Goal: Transaction & Acquisition: Obtain resource

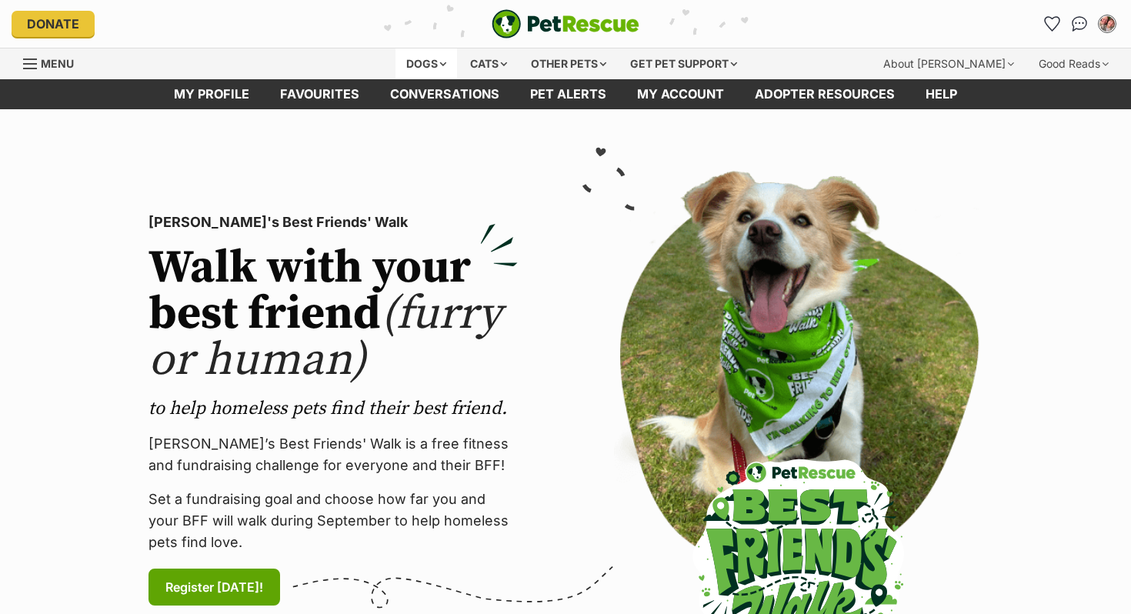
click at [422, 64] on div "Dogs" at bounding box center [427, 63] width 62 height 31
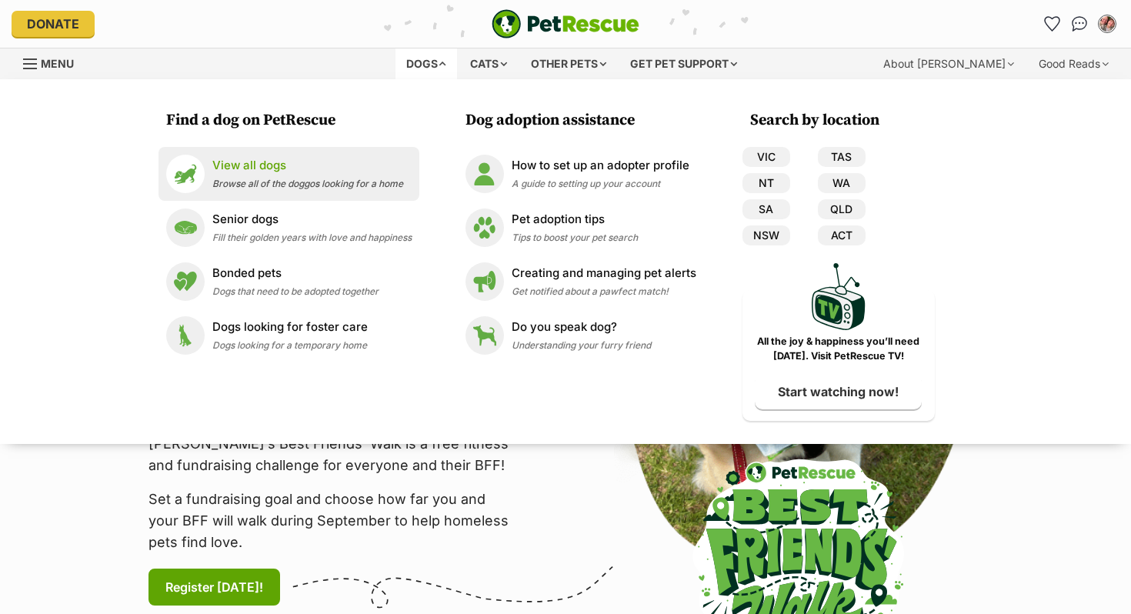
click at [294, 195] on li "View all dogs Browse all of the doggos looking for a home" at bounding box center [289, 174] width 261 height 54
click at [285, 178] on div "View all dogs Browse all of the doggos looking for a home" at bounding box center [307, 173] width 191 height 33
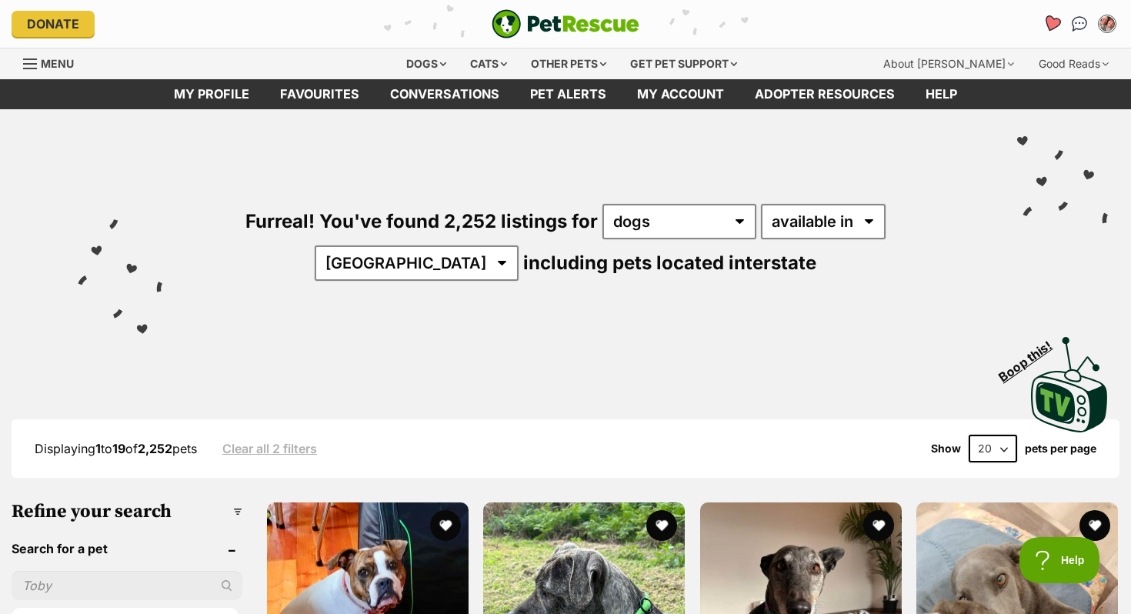
click at [1049, 21] on icon "Favourites" at bounding box center [1052, 24] width 18 height 18
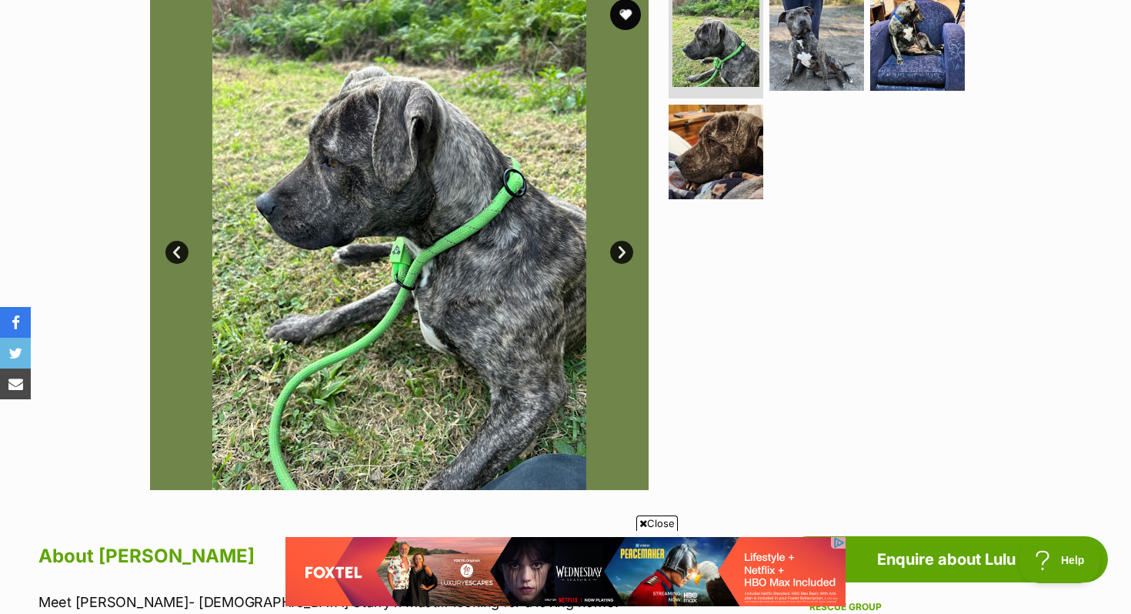
scroll to position [794, 0]
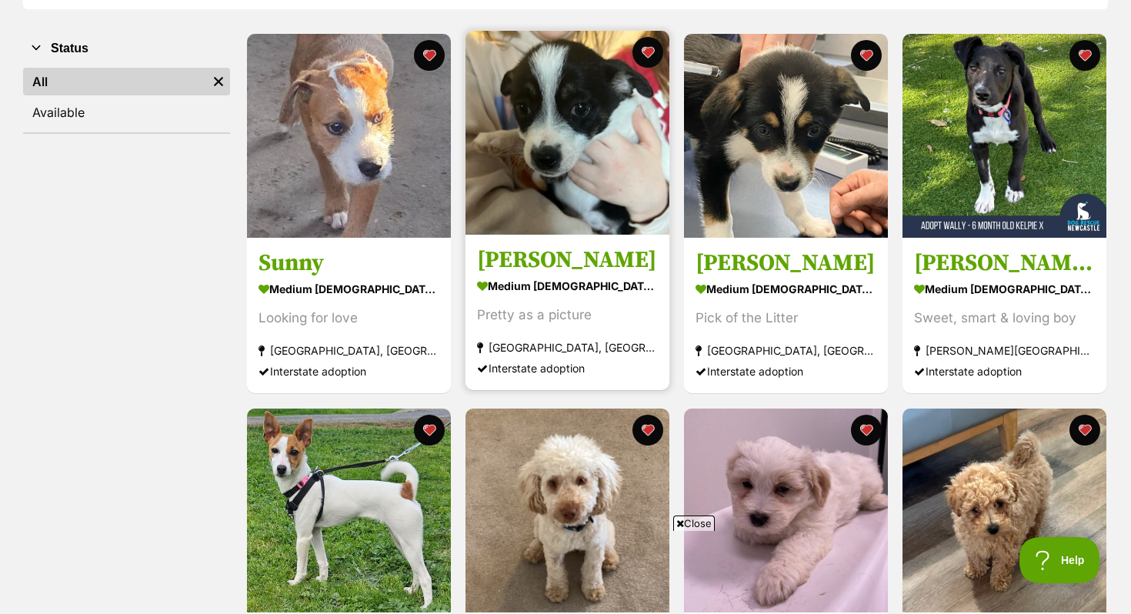
scroll to position [275, 0]
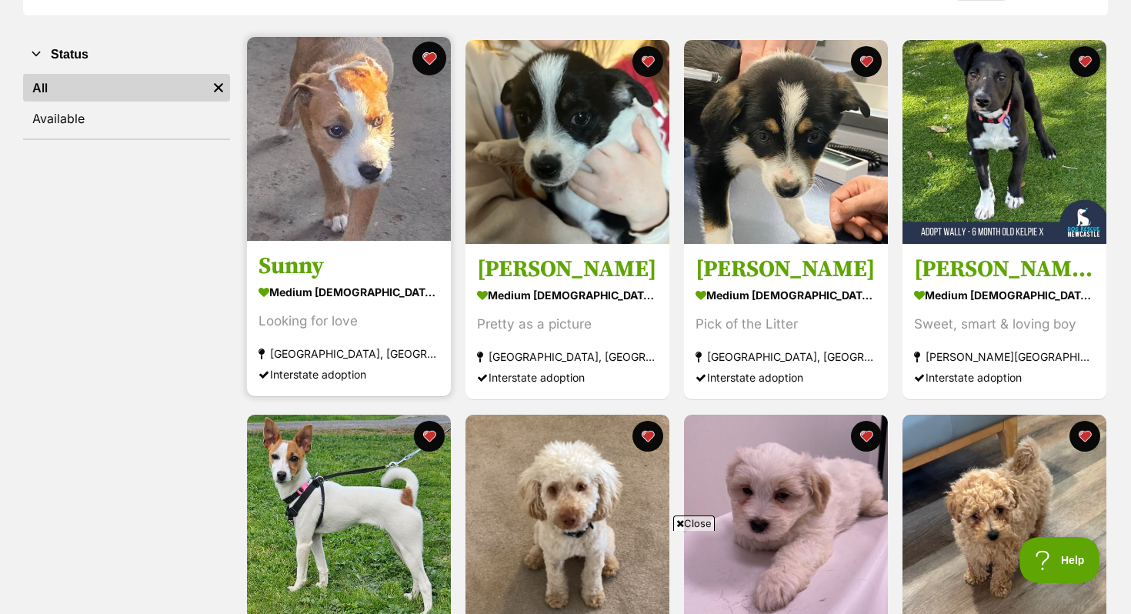
click at [429, 55] on button "favourite" at bounding box center [429, 59] width 34 height 34
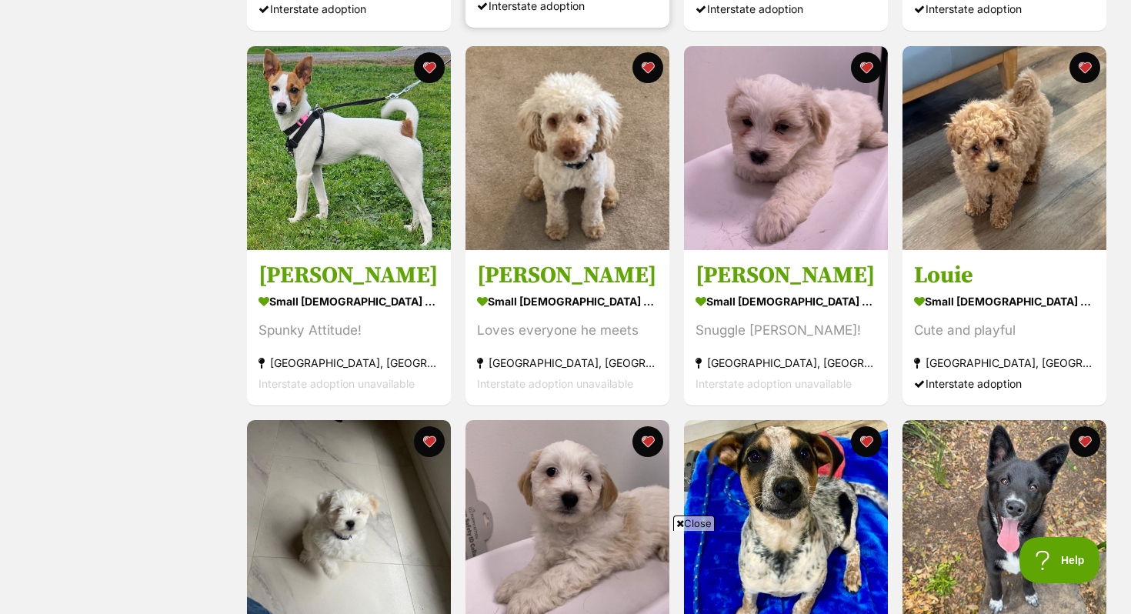
scroll to position [652, 0]
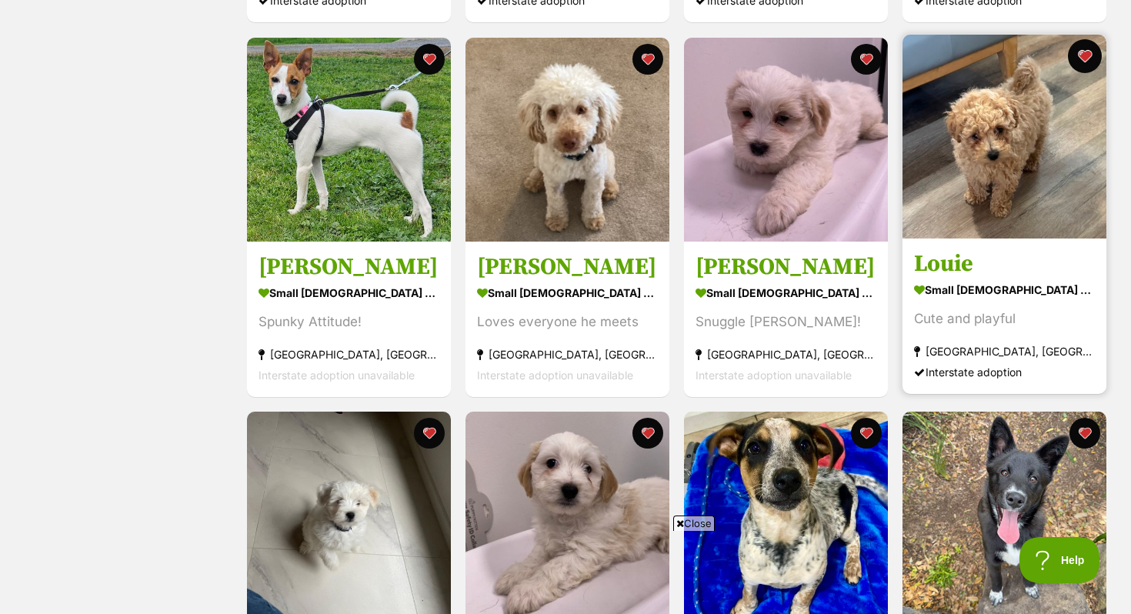
click at [1087, 66] on button "favourite" at bounding box center [1085, 56] width 34 height 34
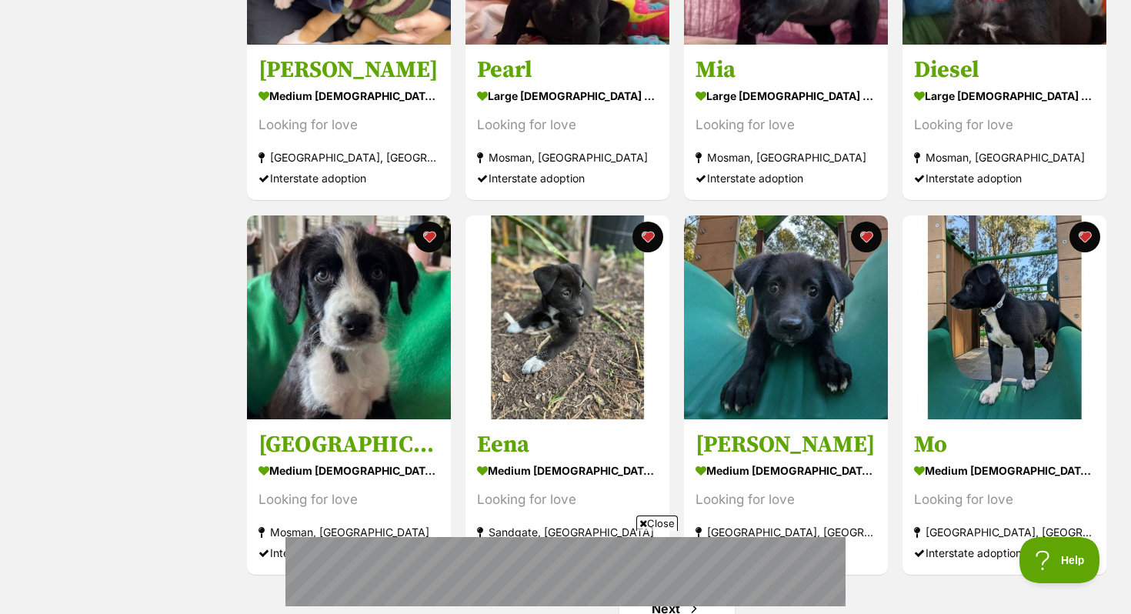
scroll to position [1652, 0]
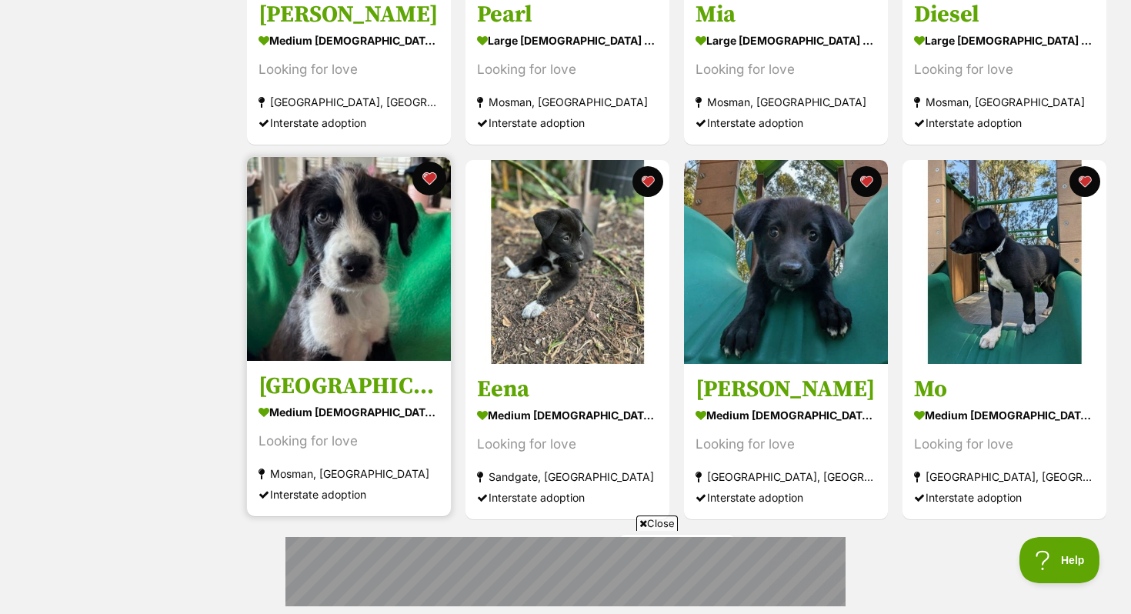
click at [435, 181] on button "favourite" at bounding box center [429, 179] width 34 height 34
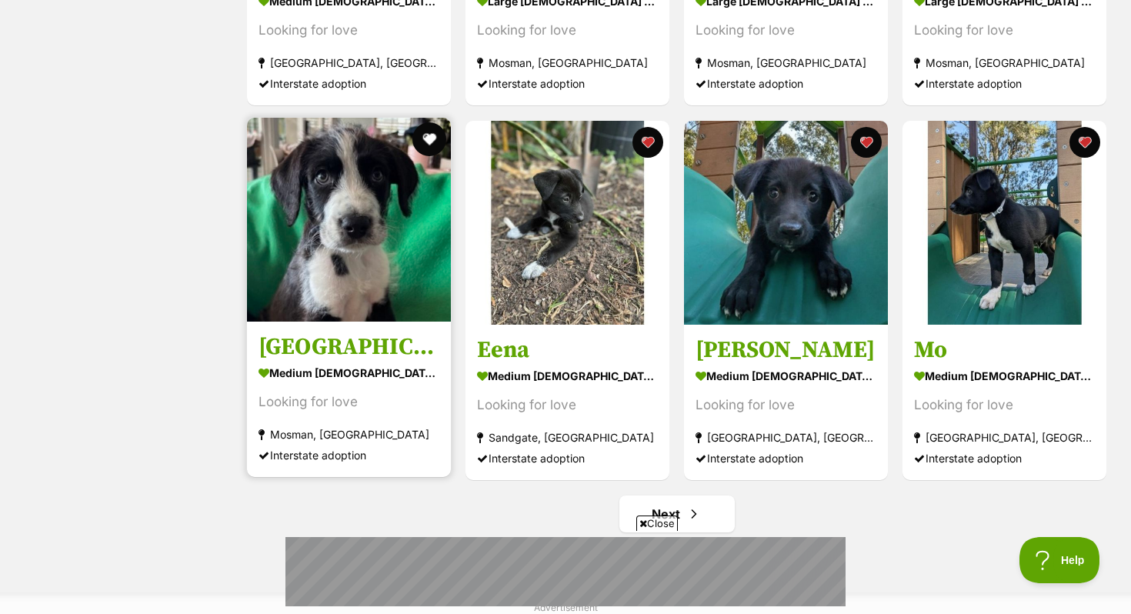
scroll to position [1704, 0]
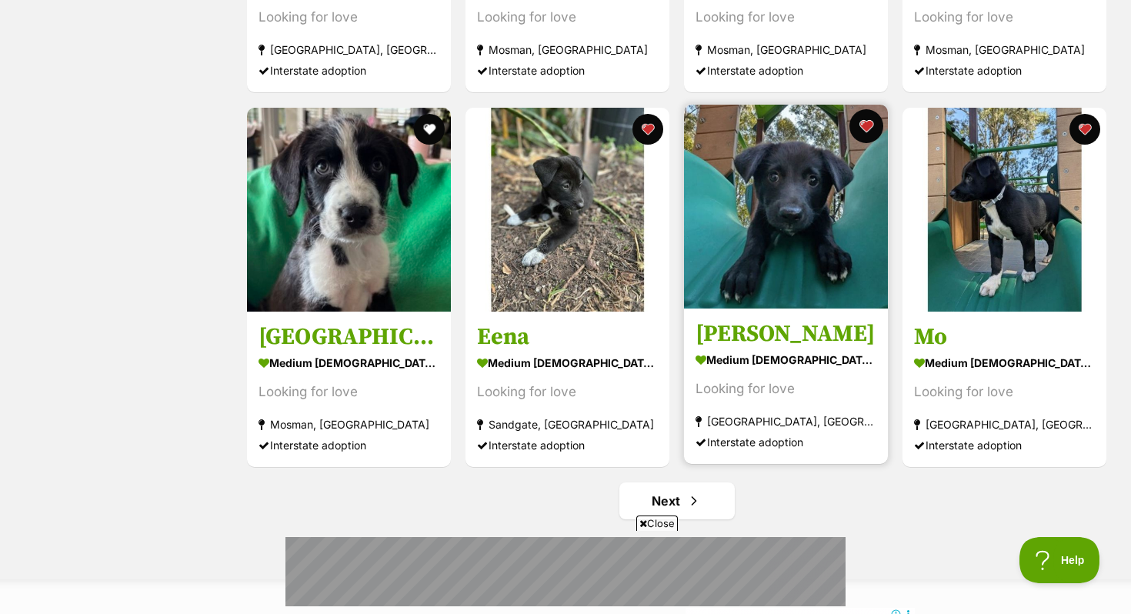
click at [867, 131] on button "favourite" at bounding box center [866, 126] width 34 height 34
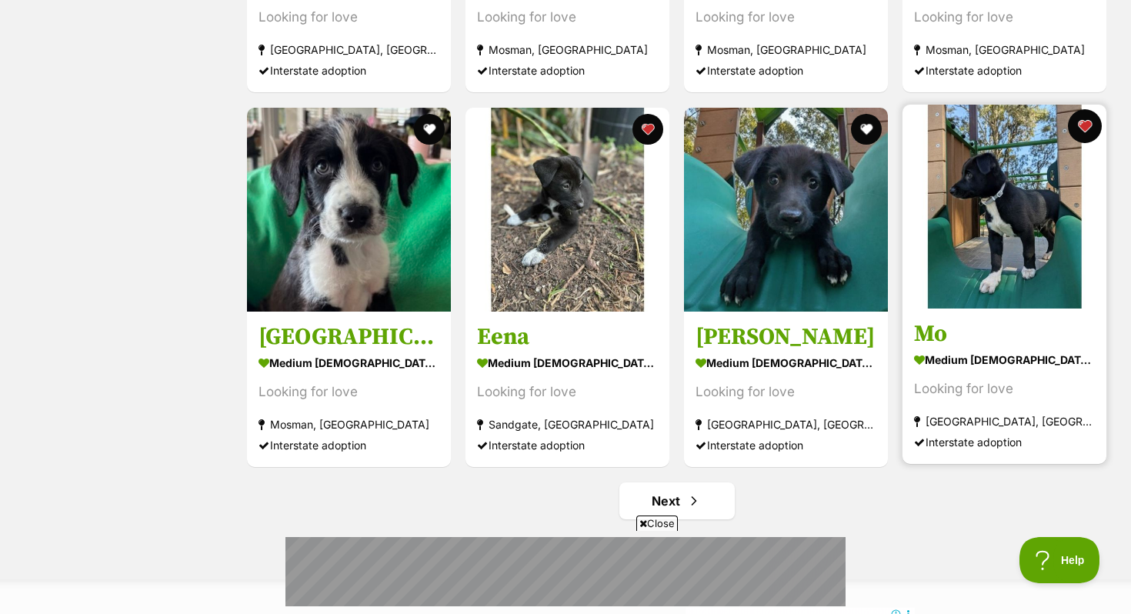
click at [1084, 129] on button "favourite" at bounding box center [1085, 126] width 34 height 34
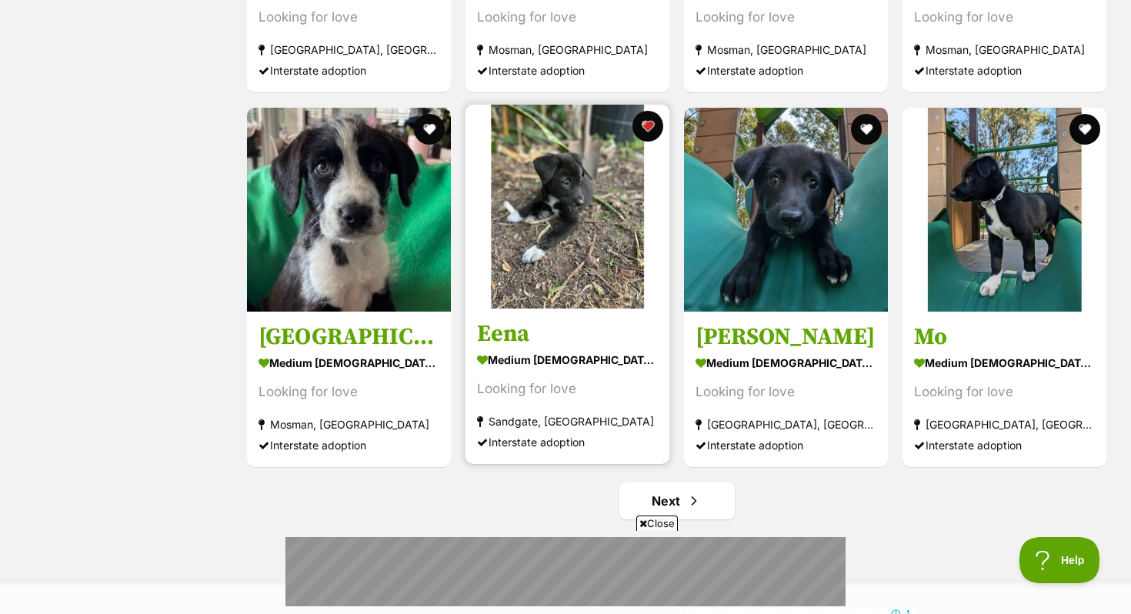
click at [635, 138] on img at bounding box center [568, 207] width 204 height 204
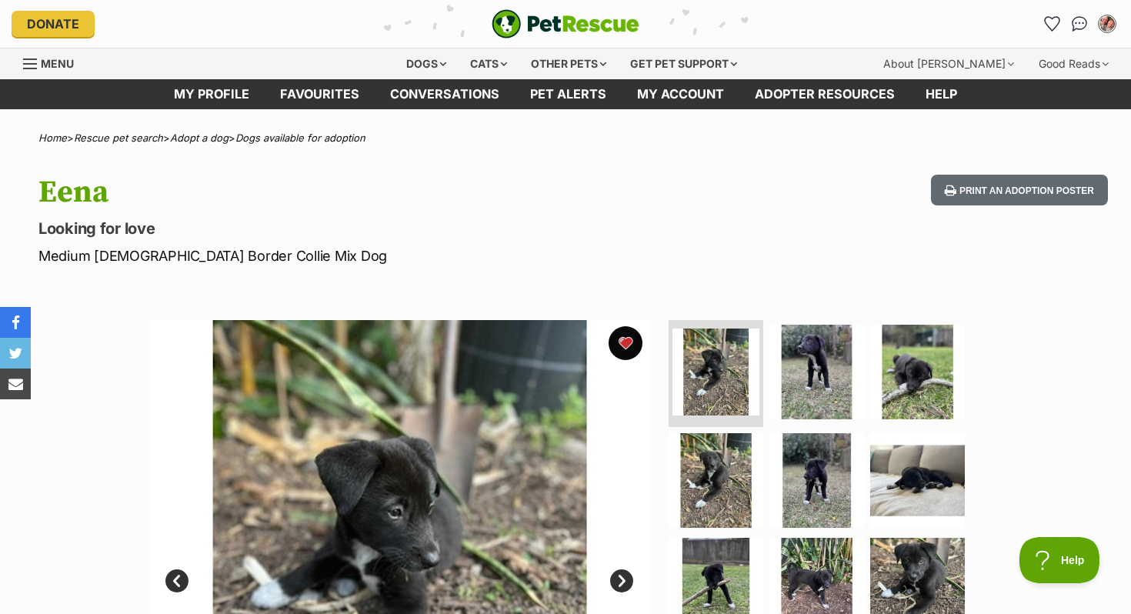
click at [614, 338] on button "favourite" at bounding box center [626, 343] width 34 height 34
click at [1045, 28] on icon "Favourites" at bounding box center [1052, 24] width 21 height 20
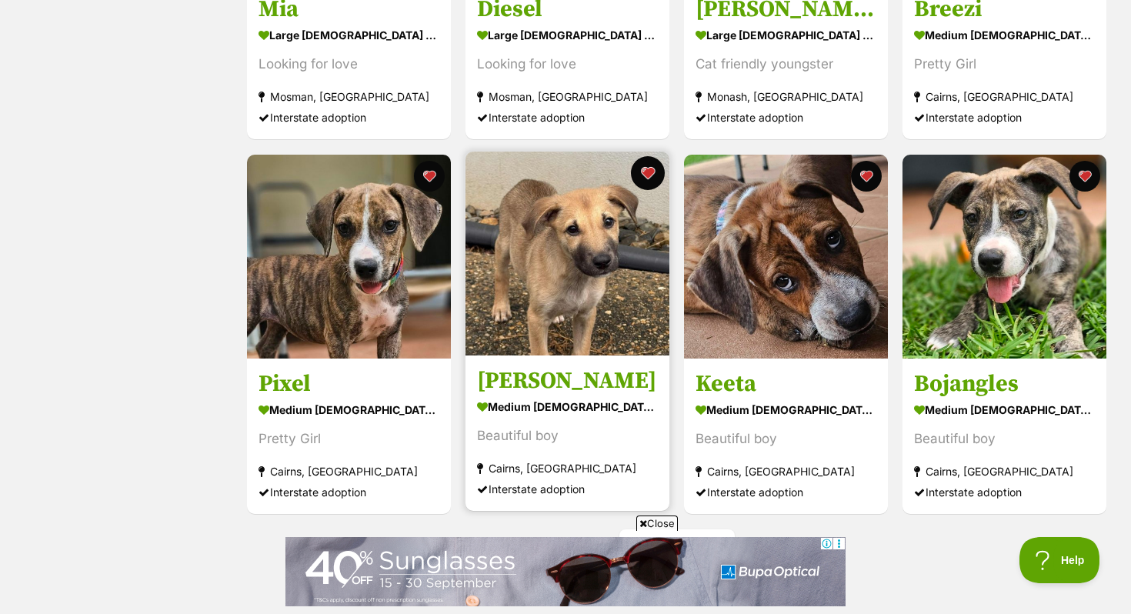
click at [652, 175] on button "favourite" at bounding box center [648, 173] width 34 height 34
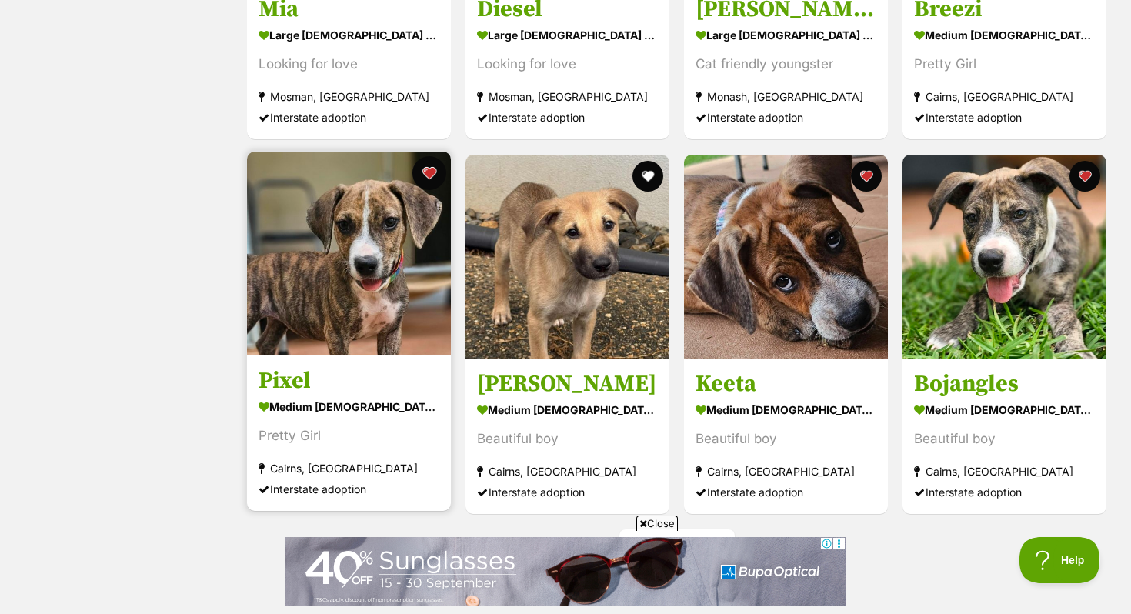
click at [421, 170] on button "favourite" at bounding box center [429, 173] width 34 height 34
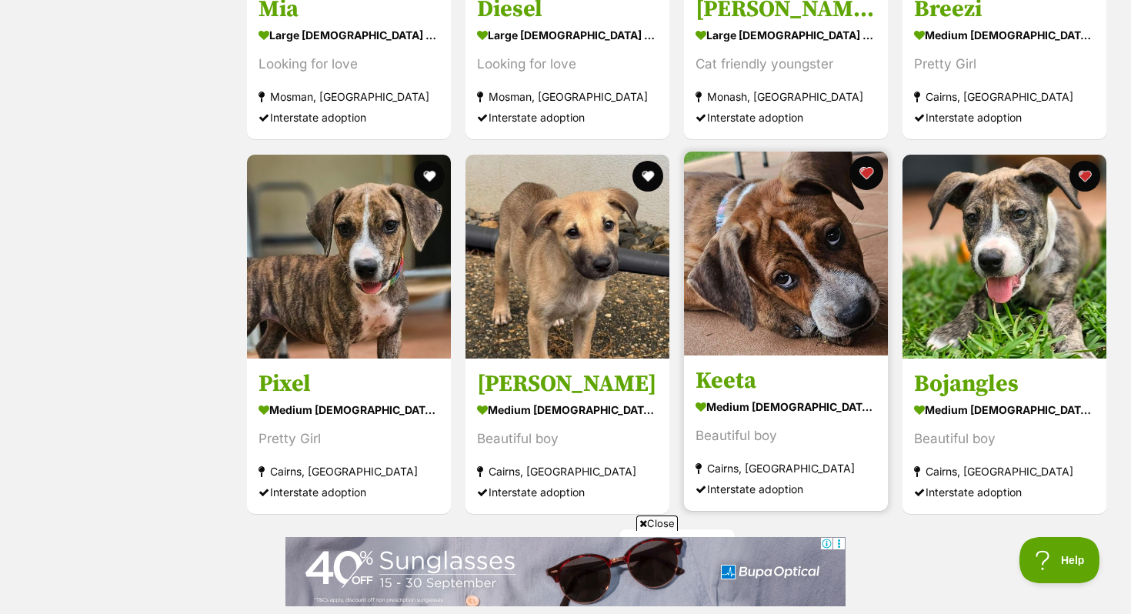
click at [860, 173] on button "favourite" at bounding box center [866, 173] width 34 height 34
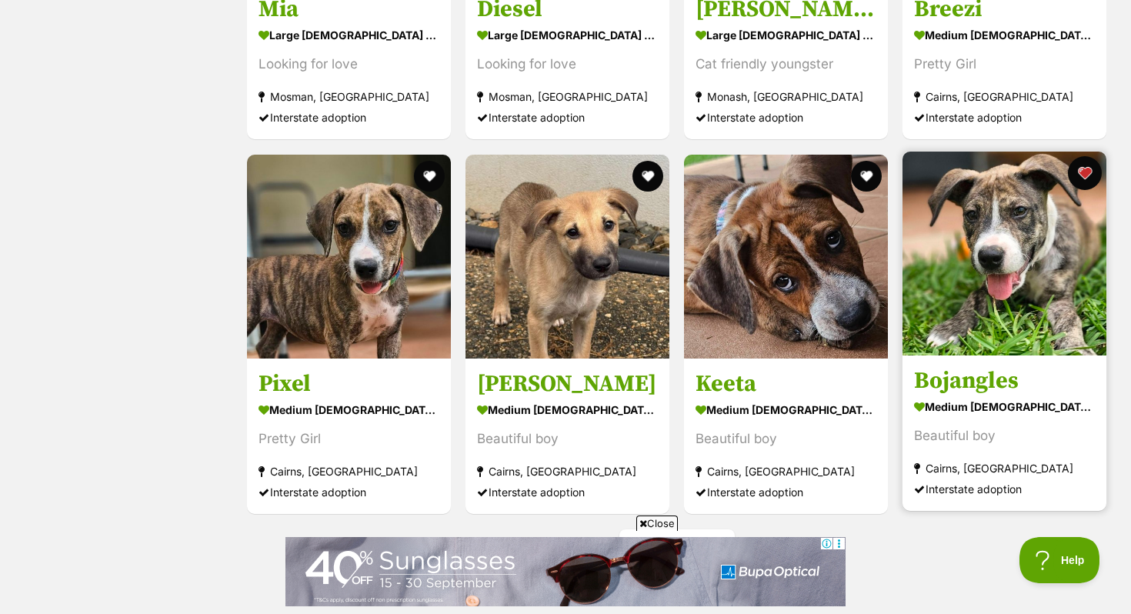
click at [1084, 178] on button "favourite" at bounding box center [1085, 173] width 34 height 34
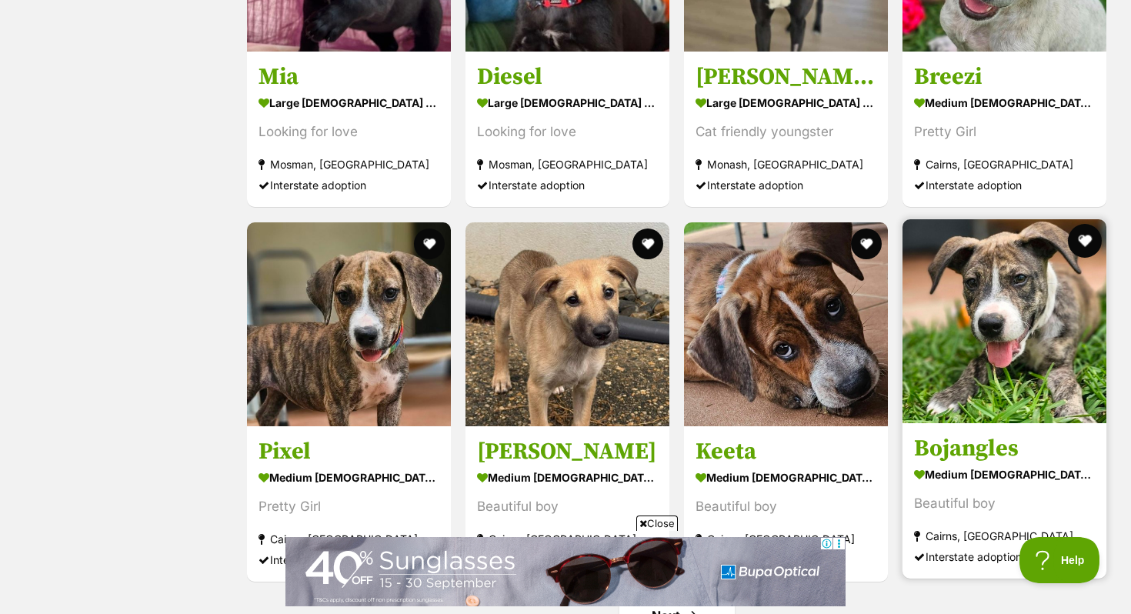
scroll to position [1325, 0]
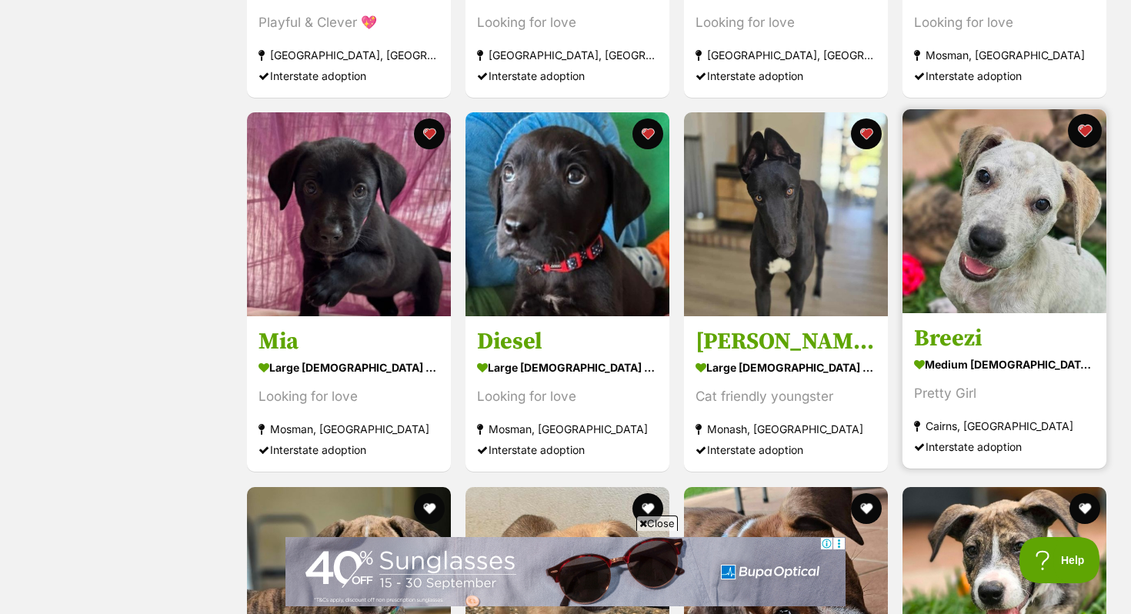
click at [1082, 131] on button "favourite" at bounding box center [1085, 131] width 34 height 34
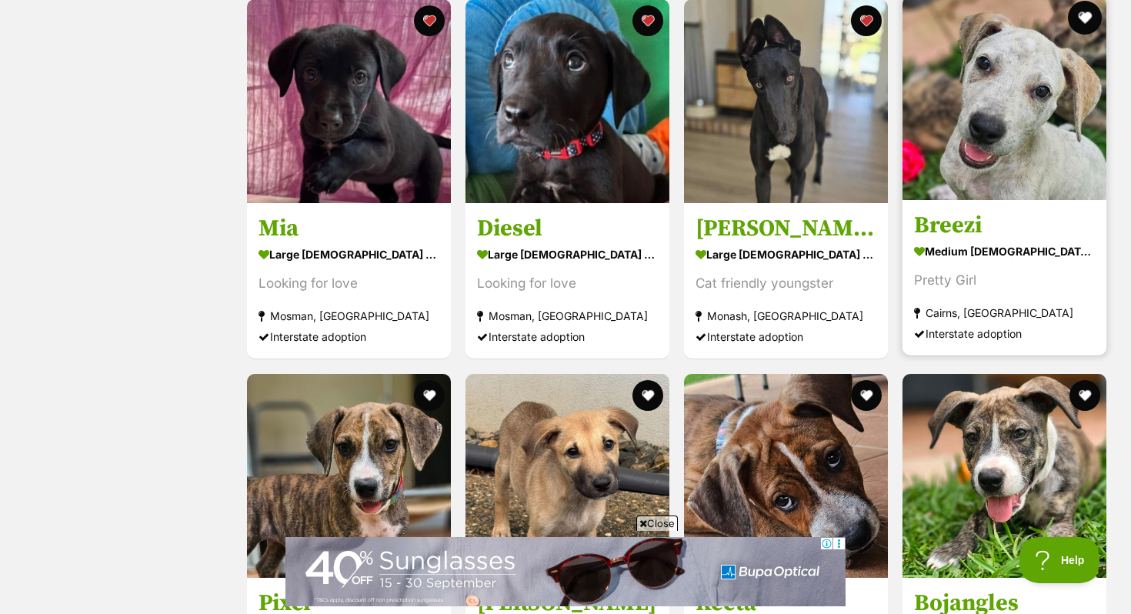
scroll to position [1796, 0]
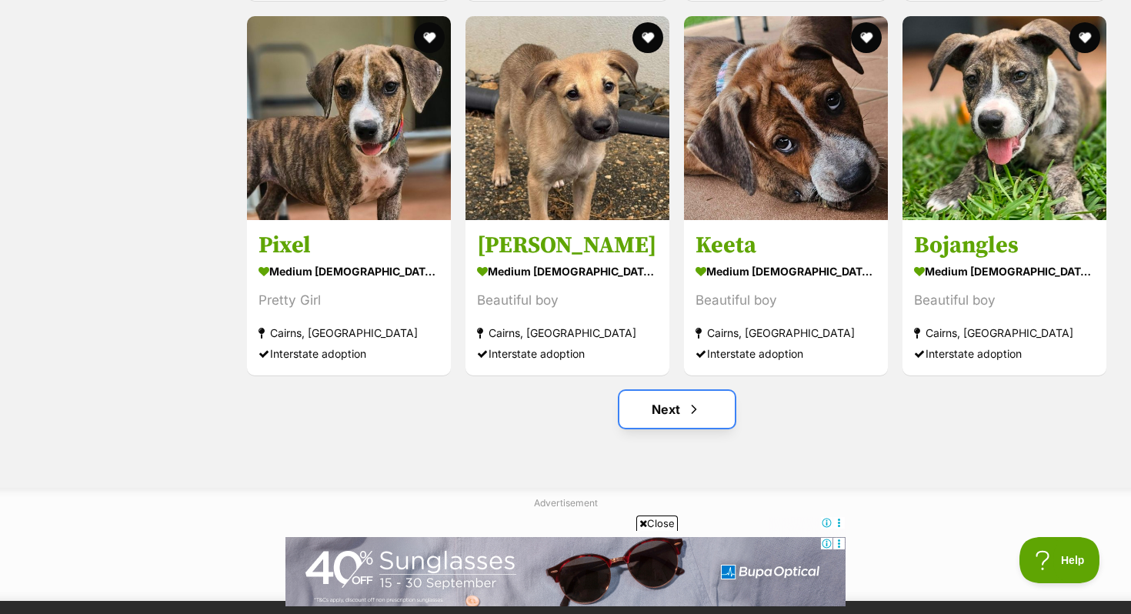
click at [676, 408] on link "Next" at bounding box center [676, 409] width 115 height 37
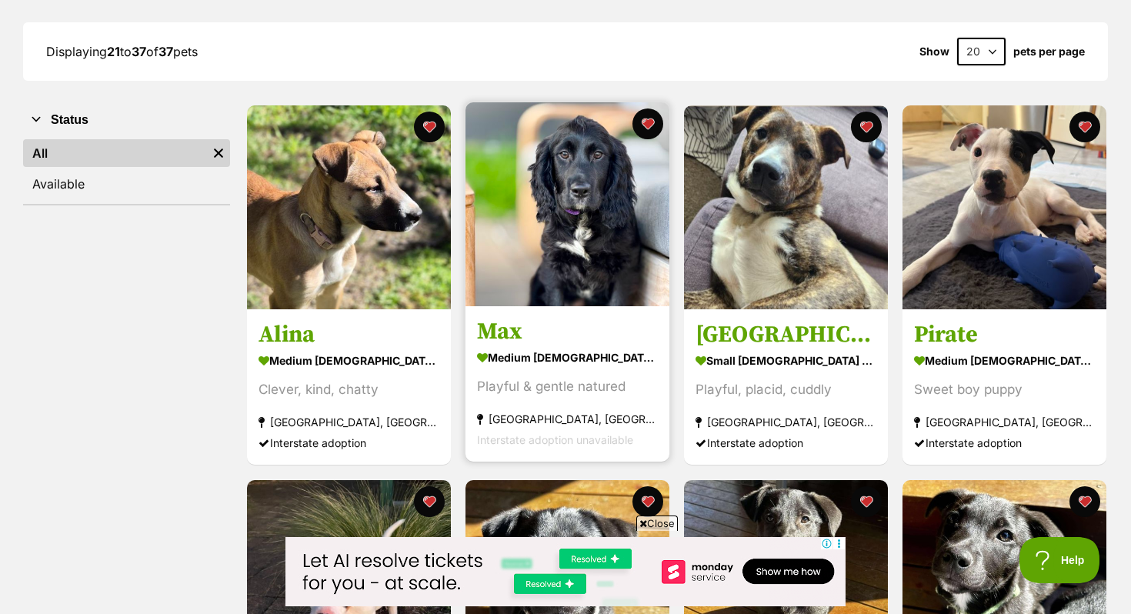
click at [517, 246] on img at bounding box center [568, 204] width 204 height 204
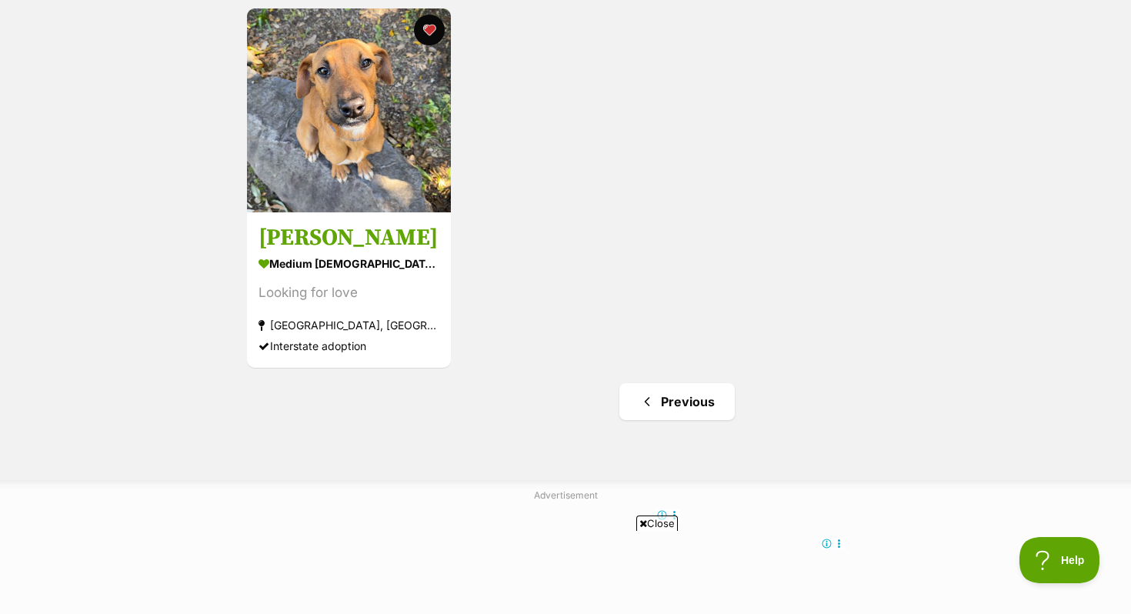
scroll to position [1945, 0]
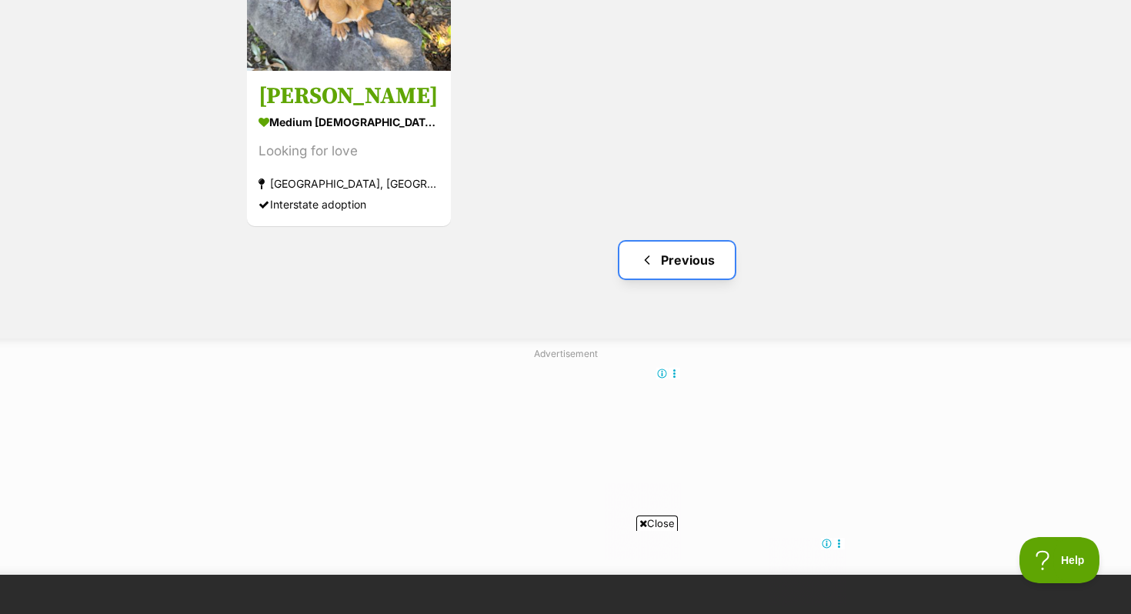
click at [668, 270] on link "Previous" at bounding box center [676, 260] width 115 height 37
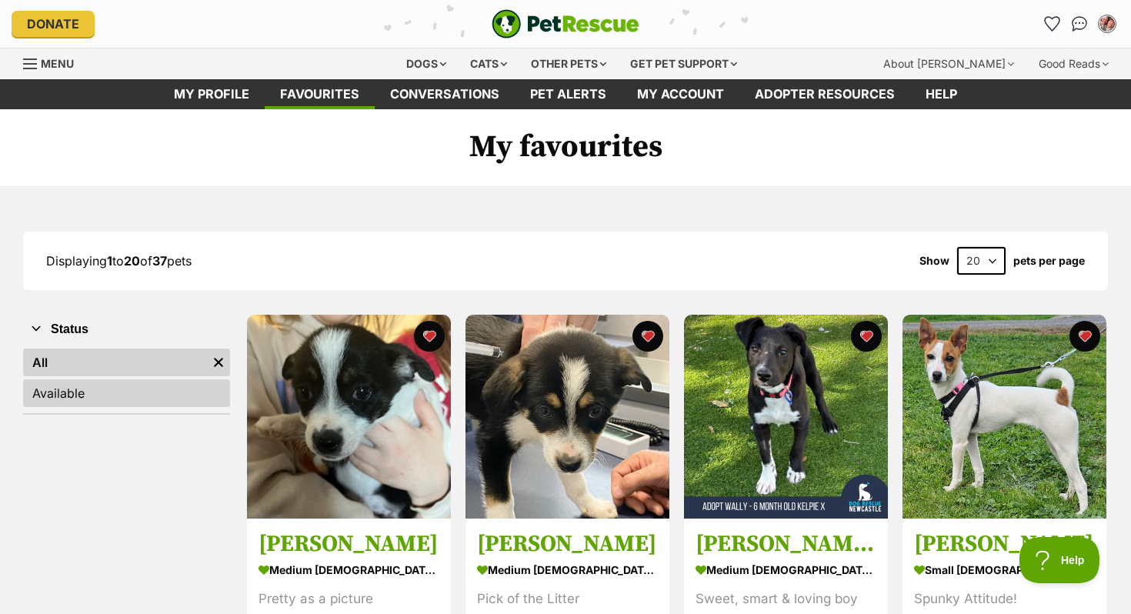
click at [139, 396] on link "Available" at bounding box center [126, 393] width 207 height 28
click at [126, 357] on link "All" at bounding box center [126, 363] width 207 height 28
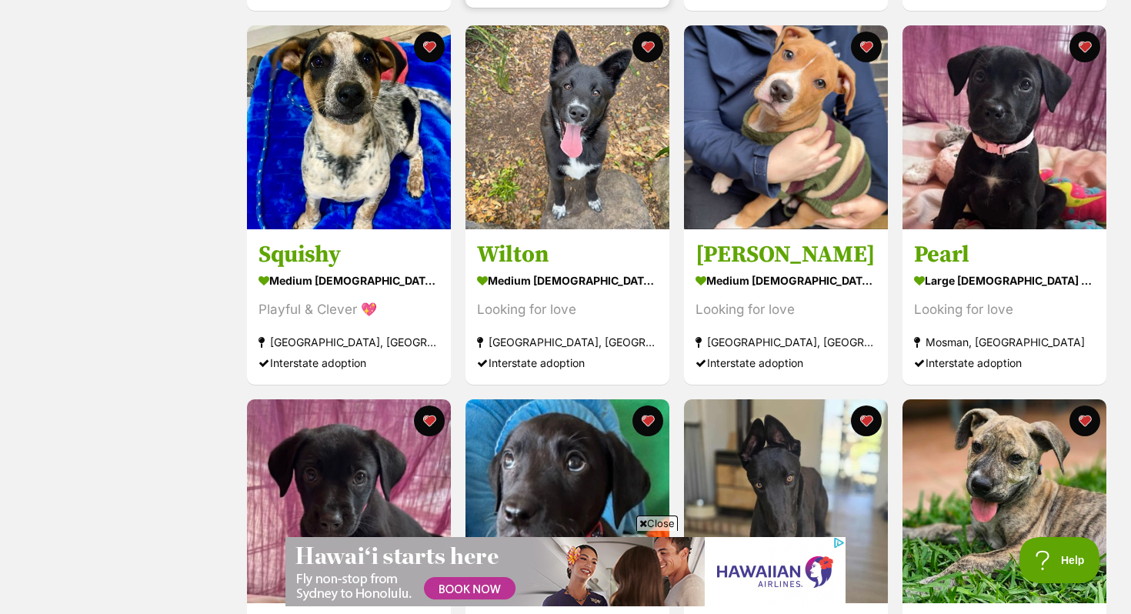
scroll to position [1066, 0]
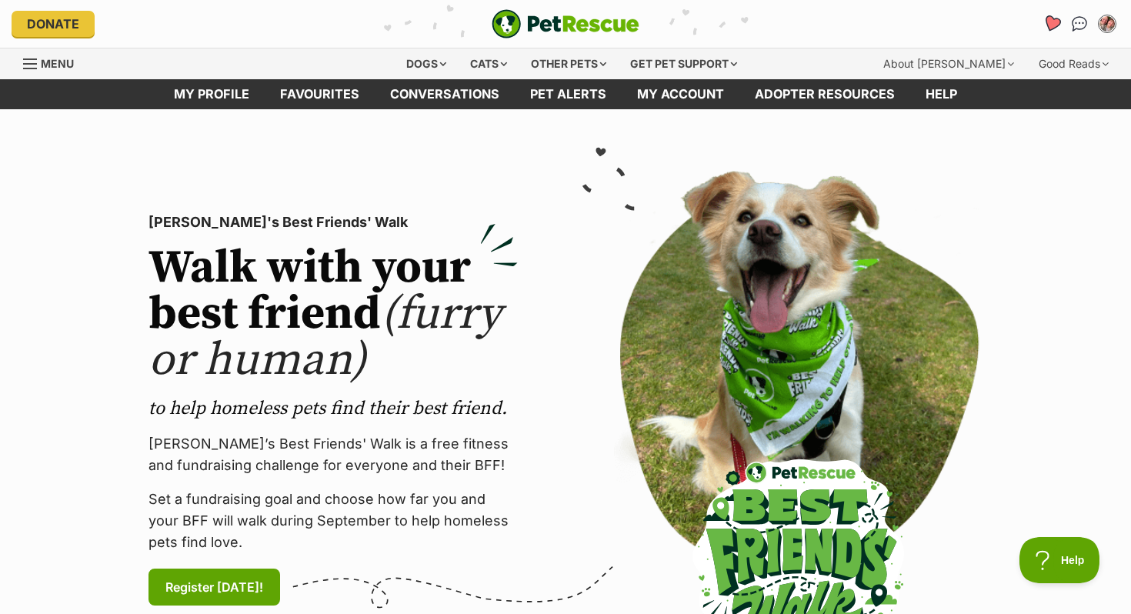
click at [1058, 24] on icon "Favourites" at bounding box center [1052, 24] width 18 height 18
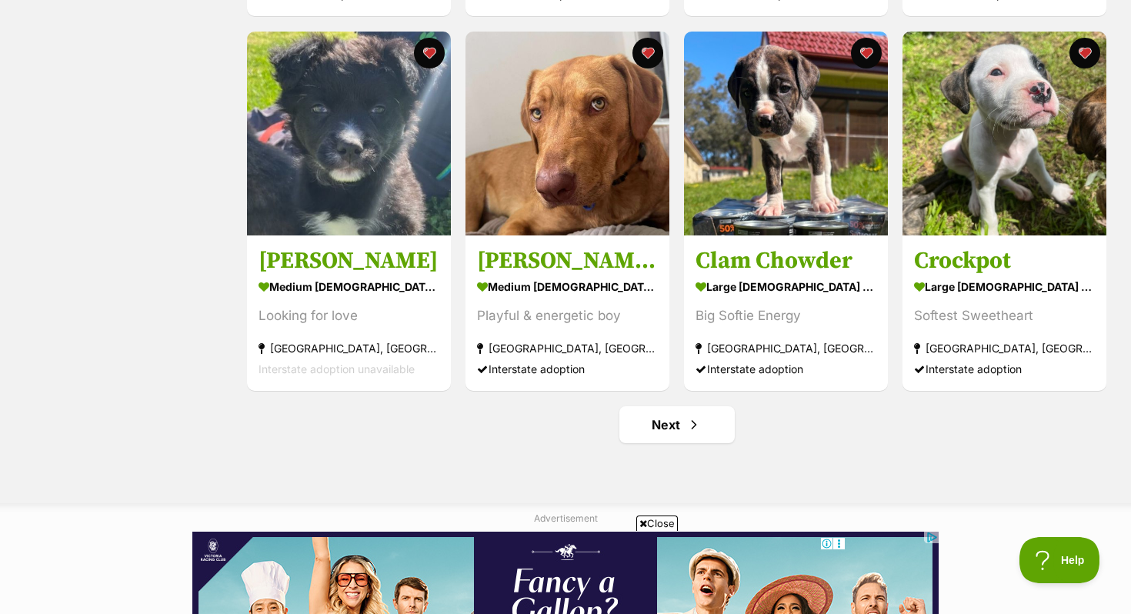
scroll to position [1821, 0]
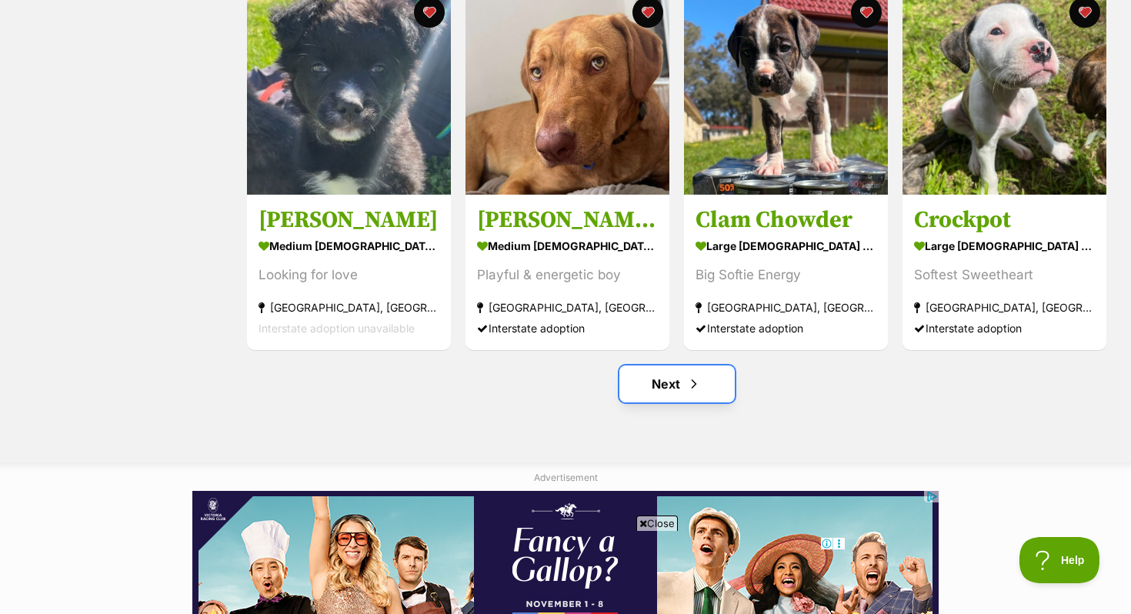
click at [698, 375] on span "Next page" at bounding box center [693, 384] width 15 height 18
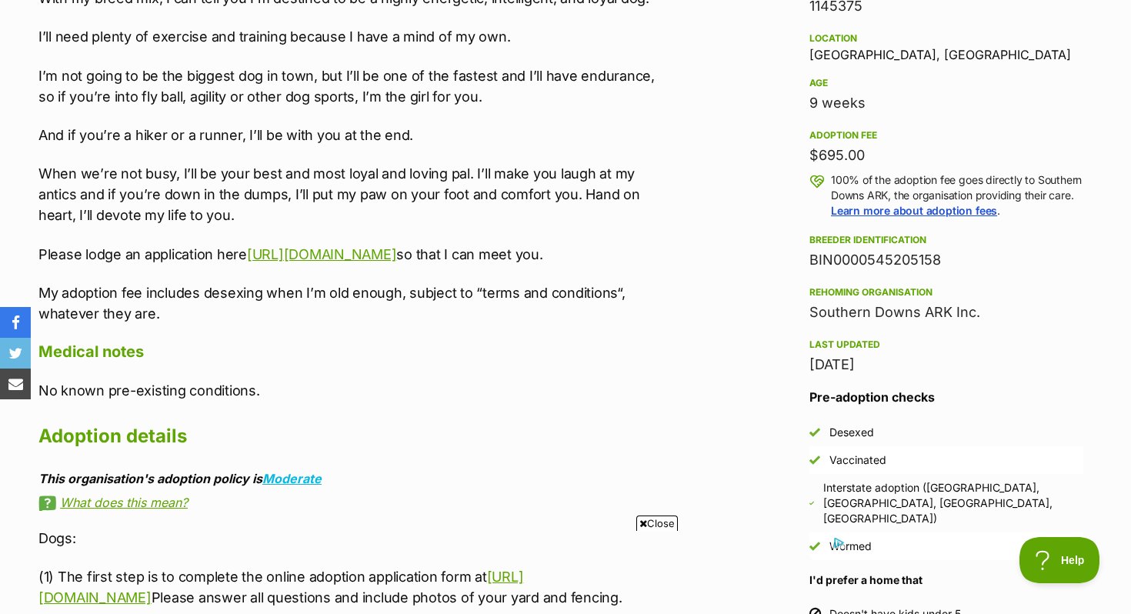
scroll to position [1064, 0]
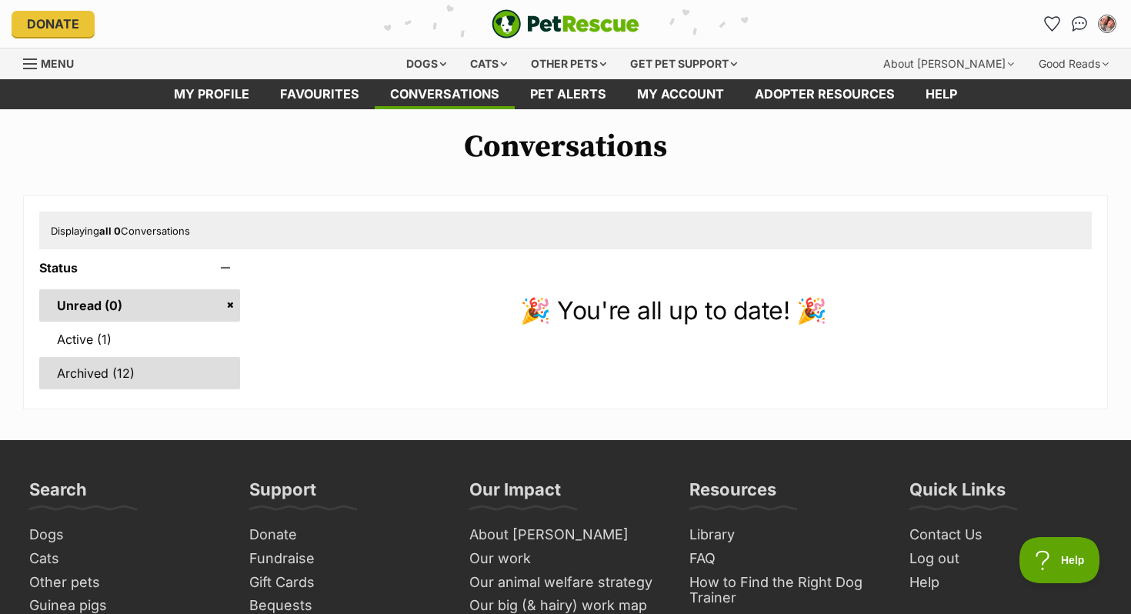
click at [95, 380] on link "Archived (12)" at bounding box center [139, 373] width 201 height 32
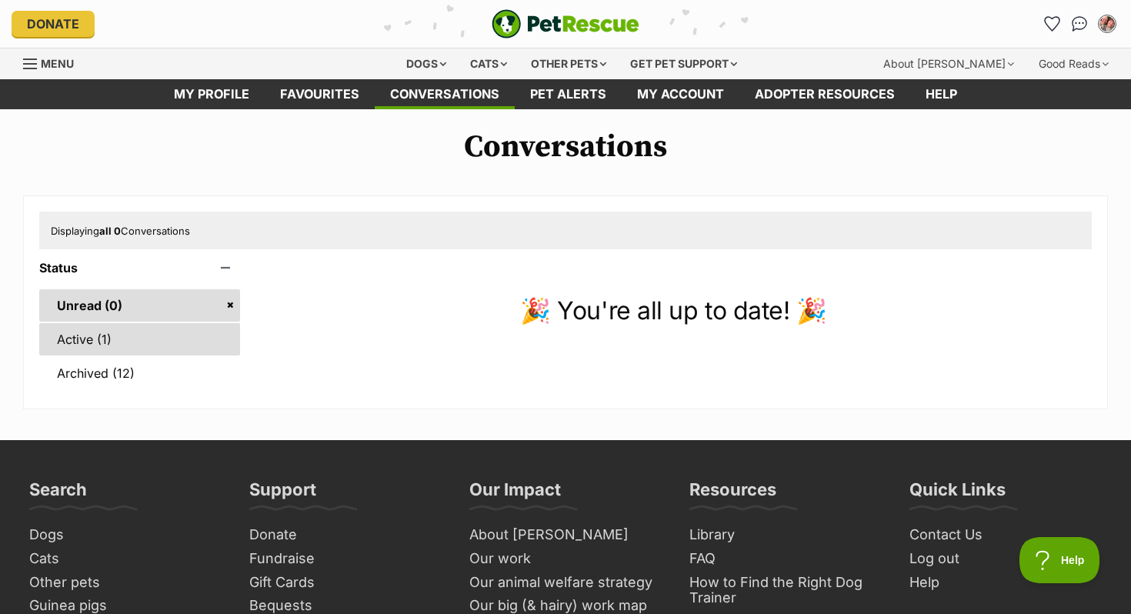
click at [104, 335] on link "Active (1)" at bounding box center [139, 339] width 201 height 32
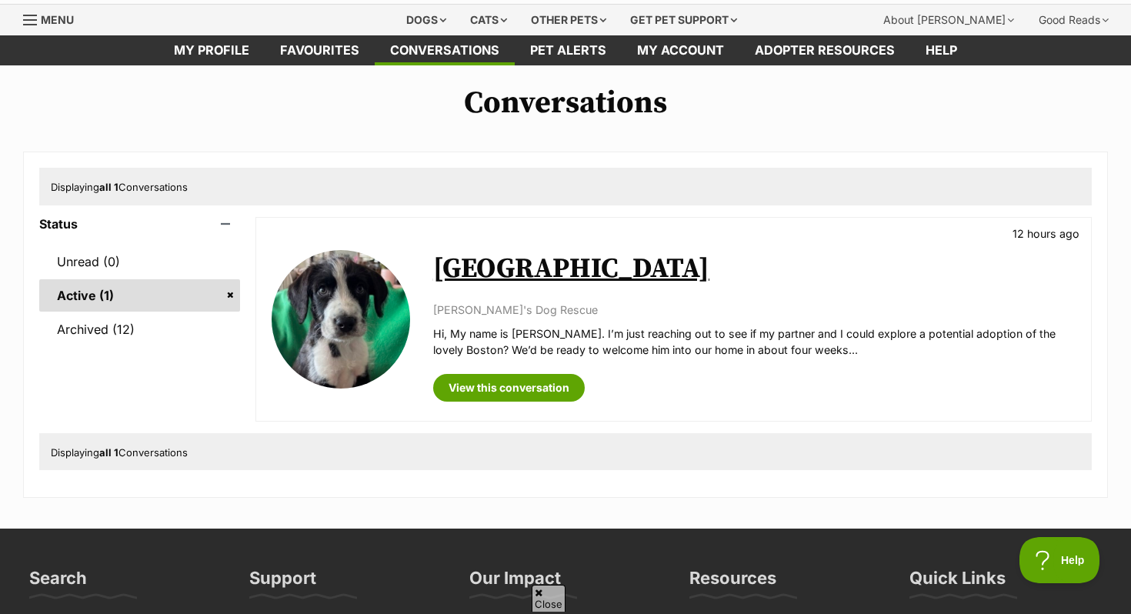
click at [104, 335] on link "Archived (12)" at bounding box center [139, 329] width 201 height 32
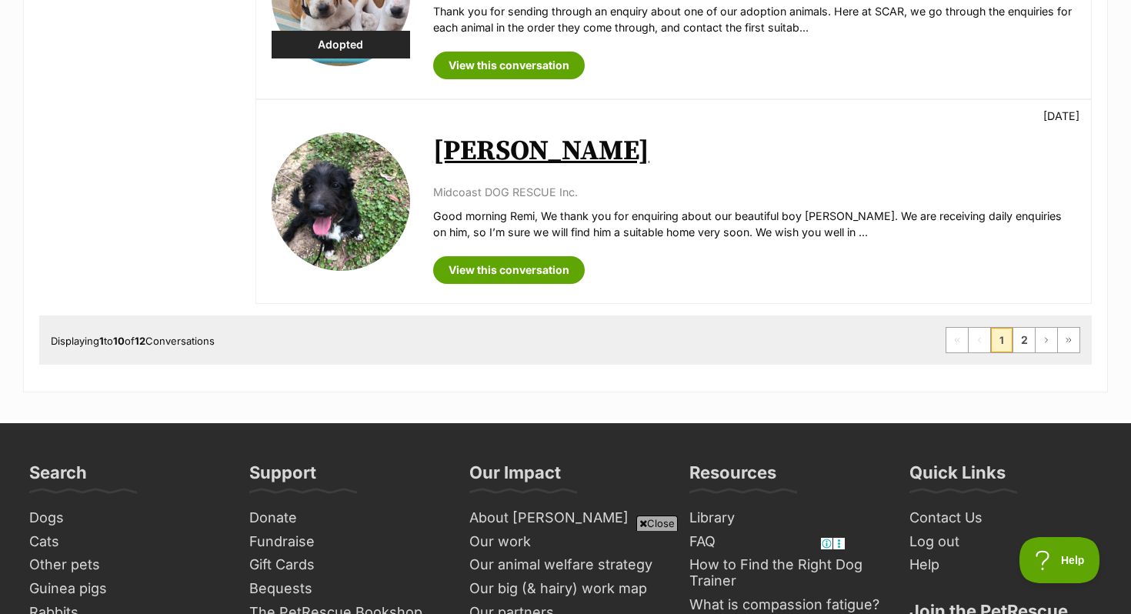
scroll to position [2062, 0]
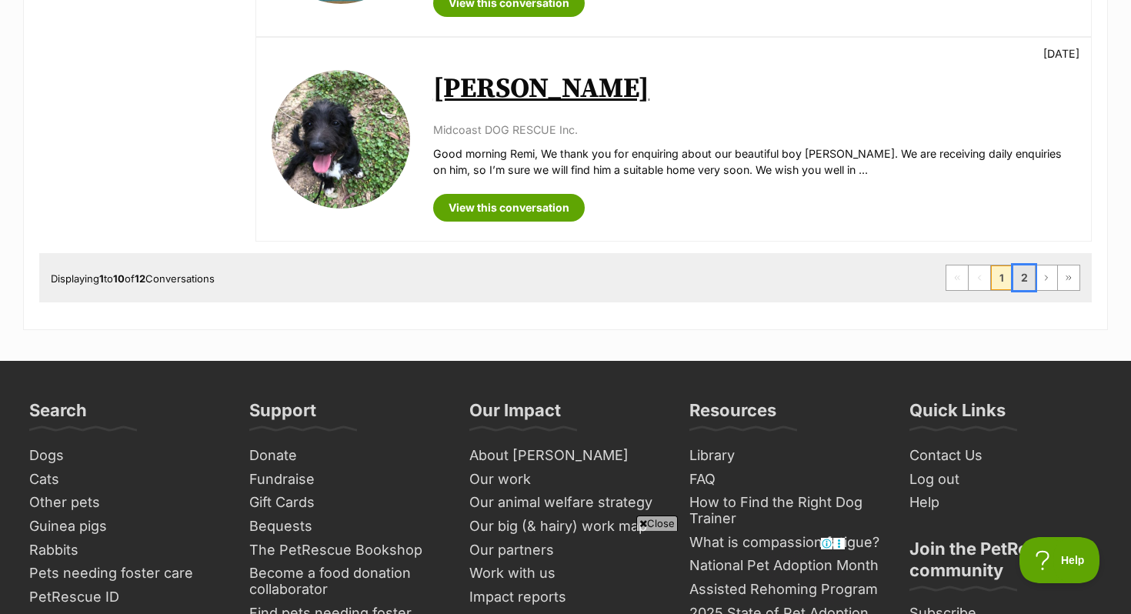
click at [1026, 277] on link "2" at bounding box center [1024, 277] width 22 height 25
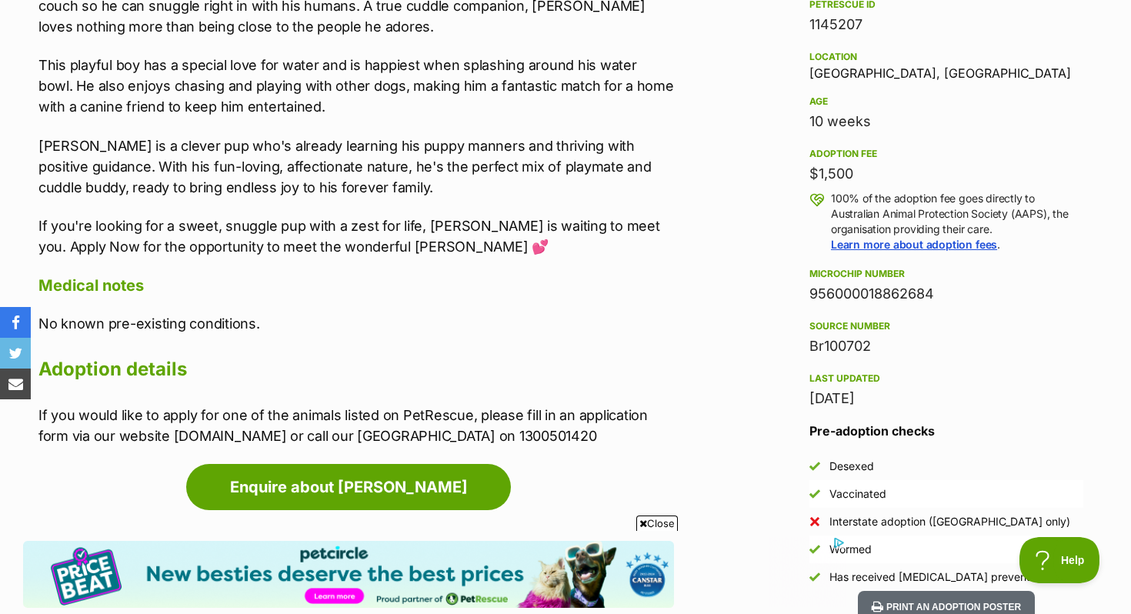
scroll to position [1006, 0]
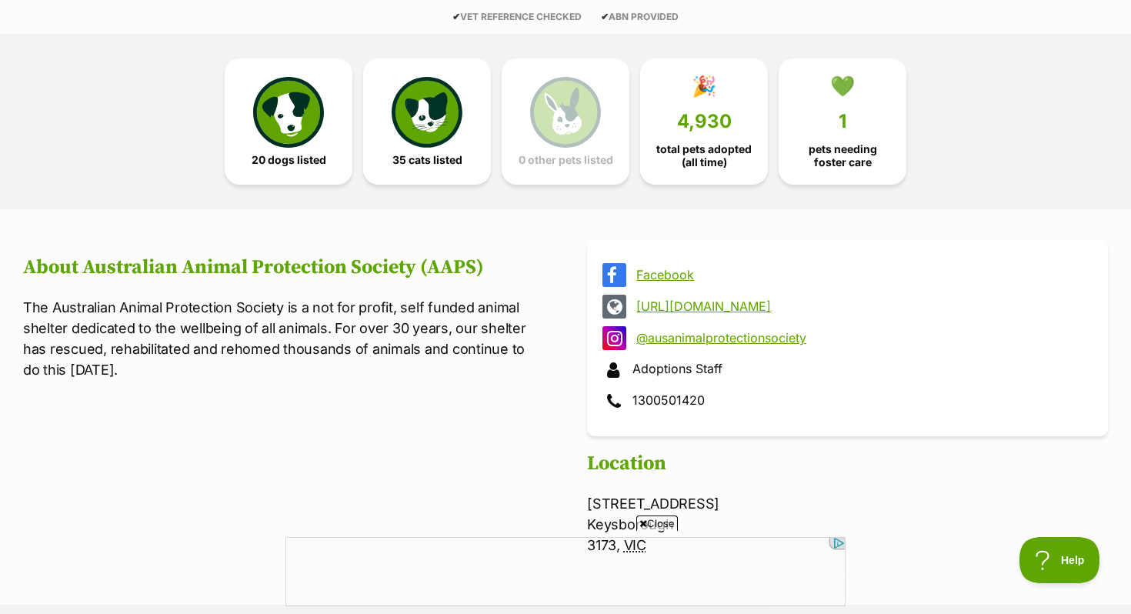
scroll to position [372, 0]
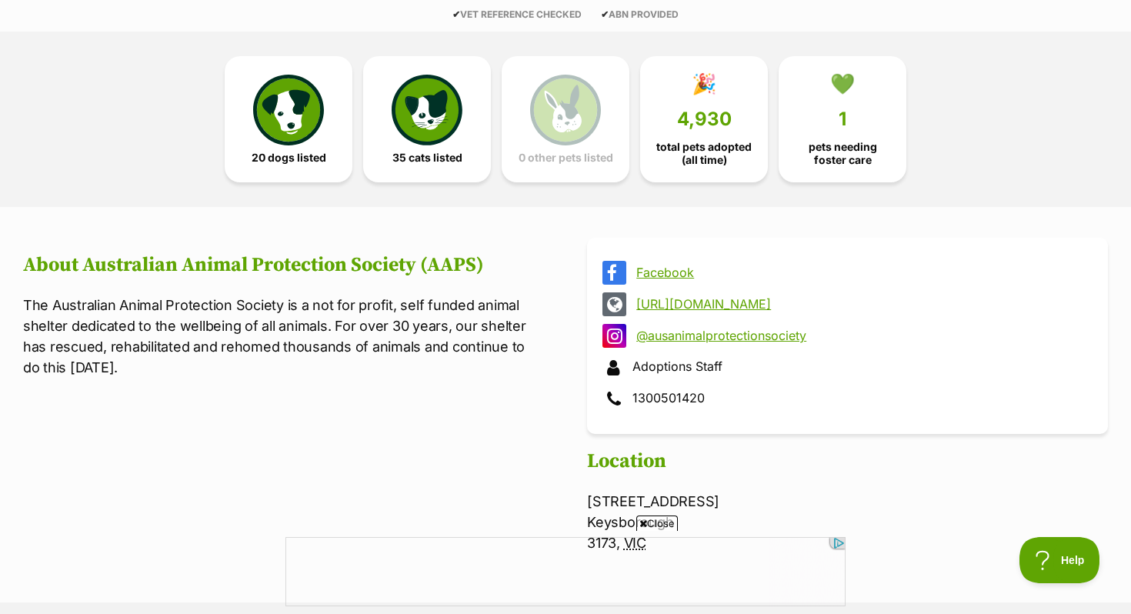
click at [673, 305] on link "http://www.aaps.org.au" at bounding box center [861, 304] width 450 height 14
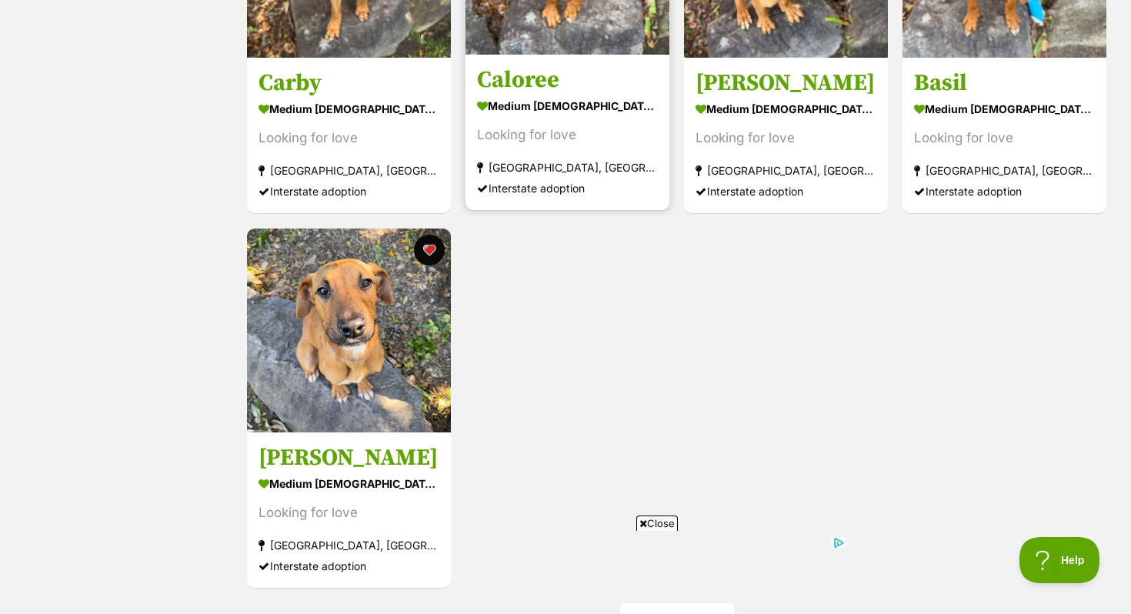
scroll to position [1807, 0]
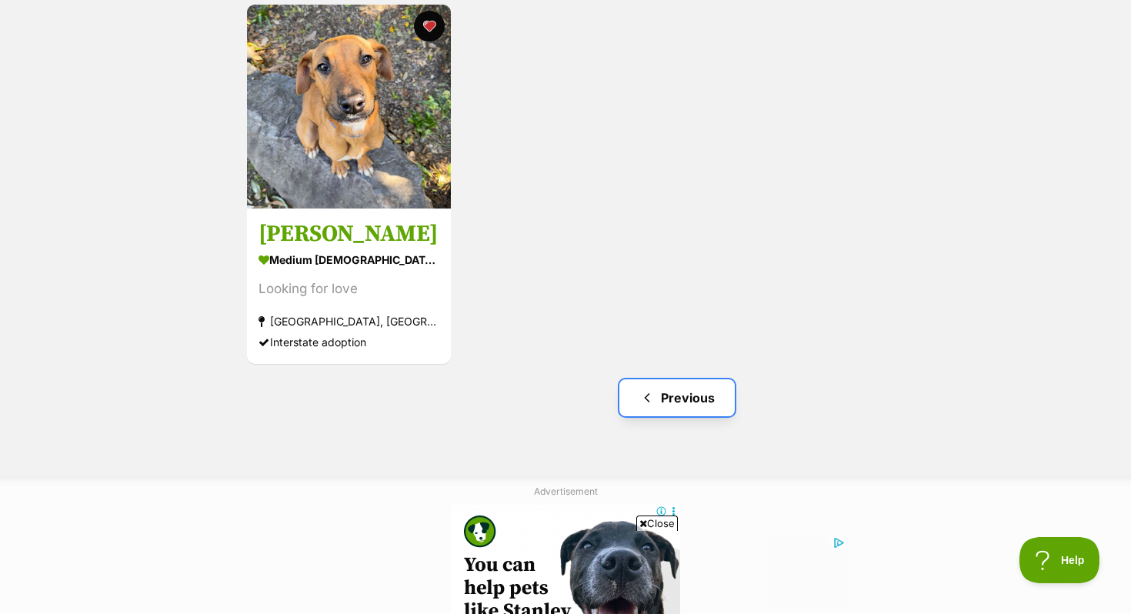
click at [694, 402] on link "Previous" at bounding box center [676, 397] width 115 height 37
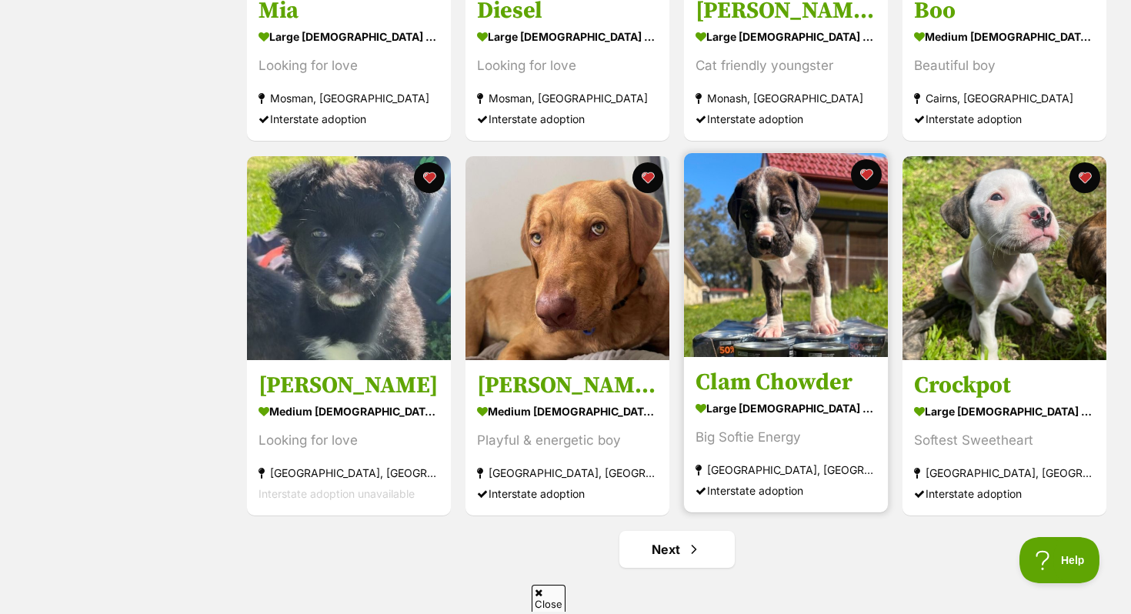
click at [795, 336] on img at bounding box center [786, 255] width 204 height 204
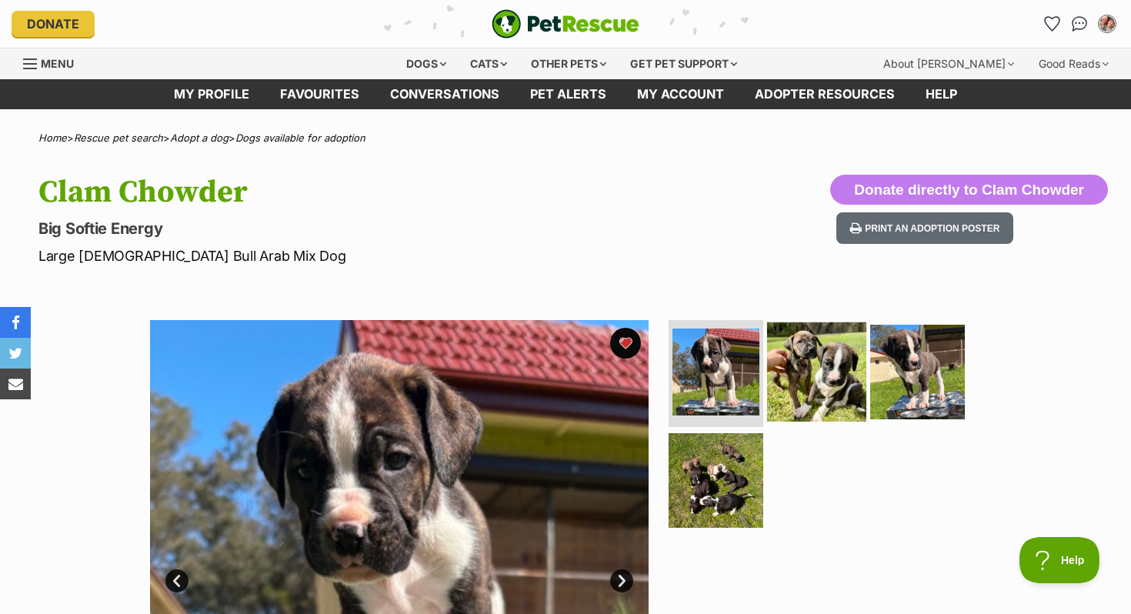
click at [823, 329] on img at bounding box center [816, 371] width 99 height 99
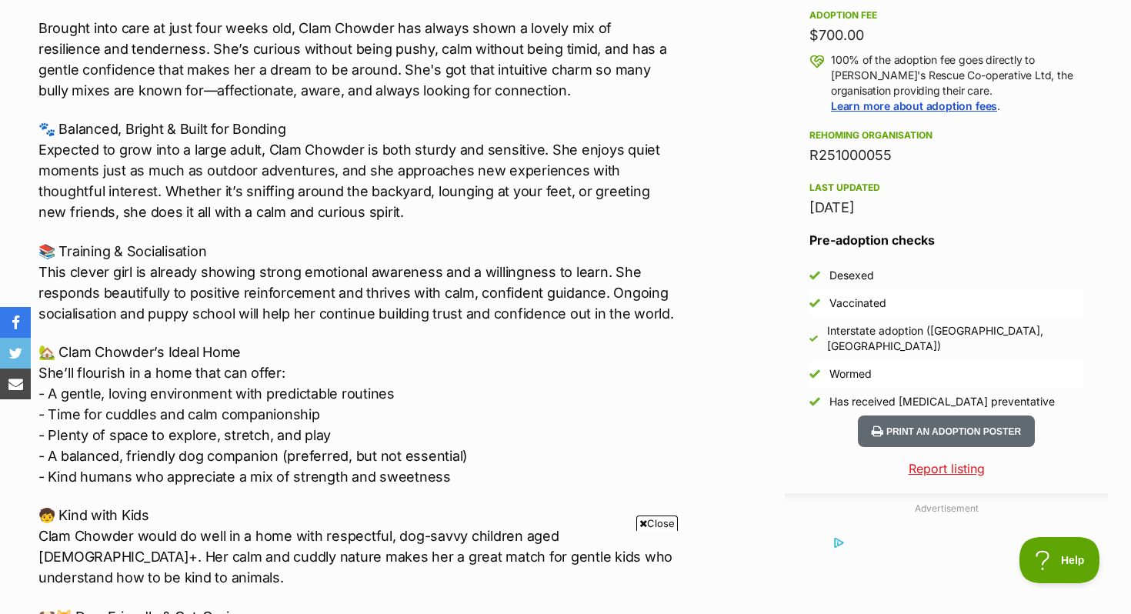
scroll to position [782, 0]
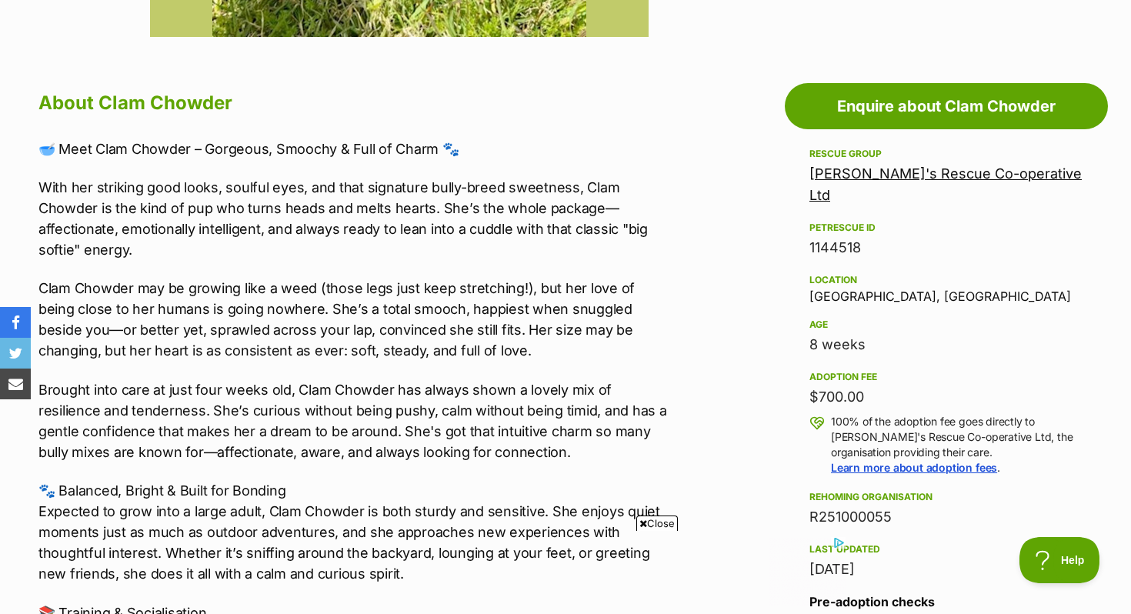
click at [903, 174] on link "[PERSON_NAME]'s Rescue Co-operative Ltd" at bounding box center [945, 184] width 272 height 38
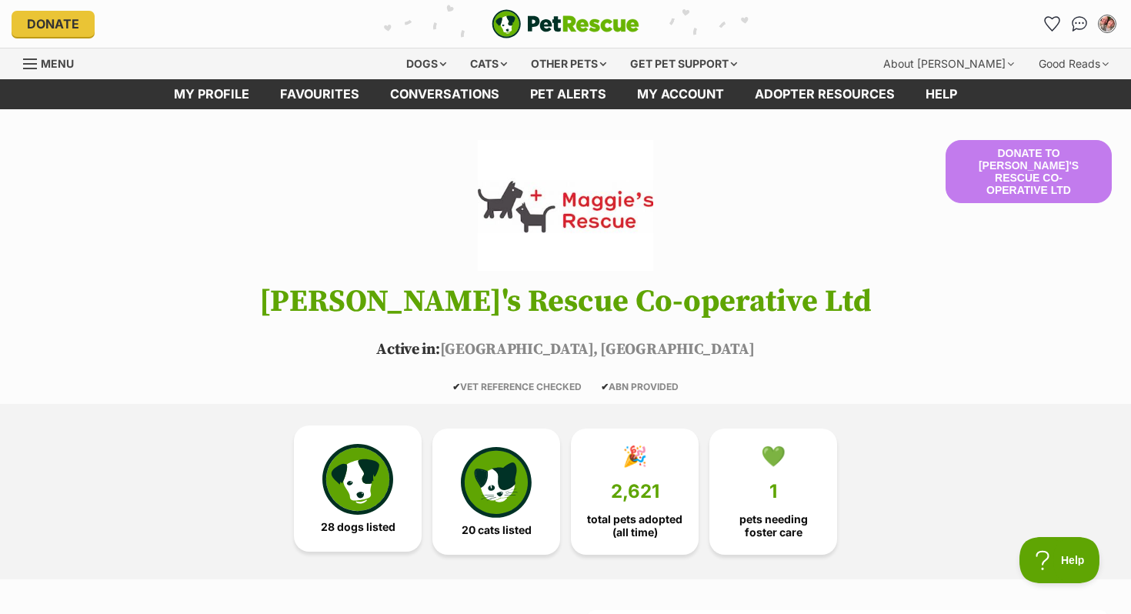
click at [343, 453] on img at bounding box center [357, 479] width 71 height 71
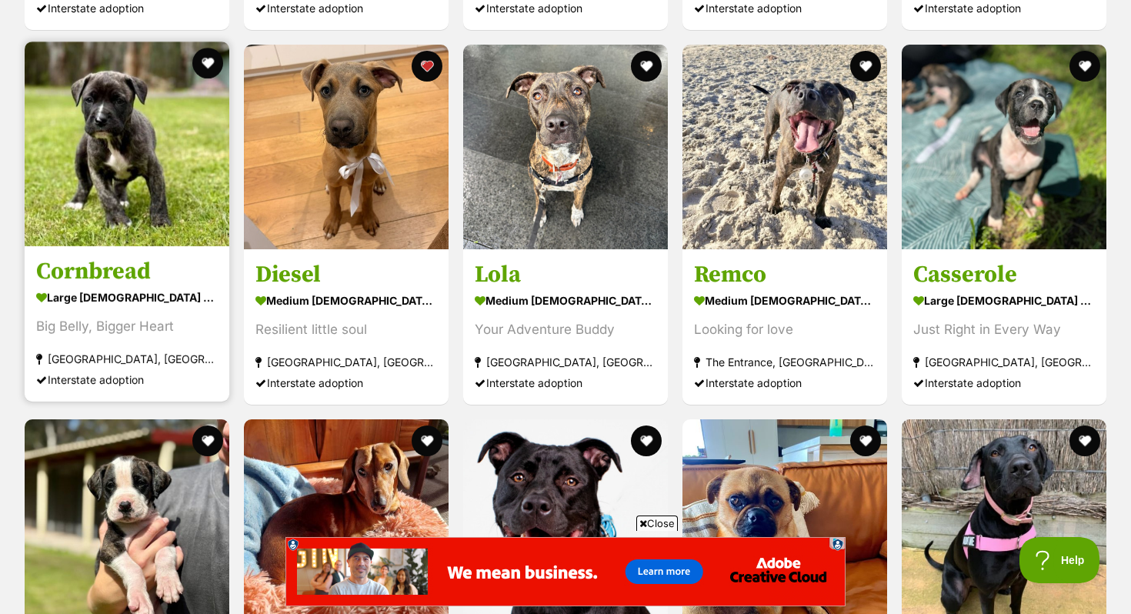
scroll to position [2961, 0]
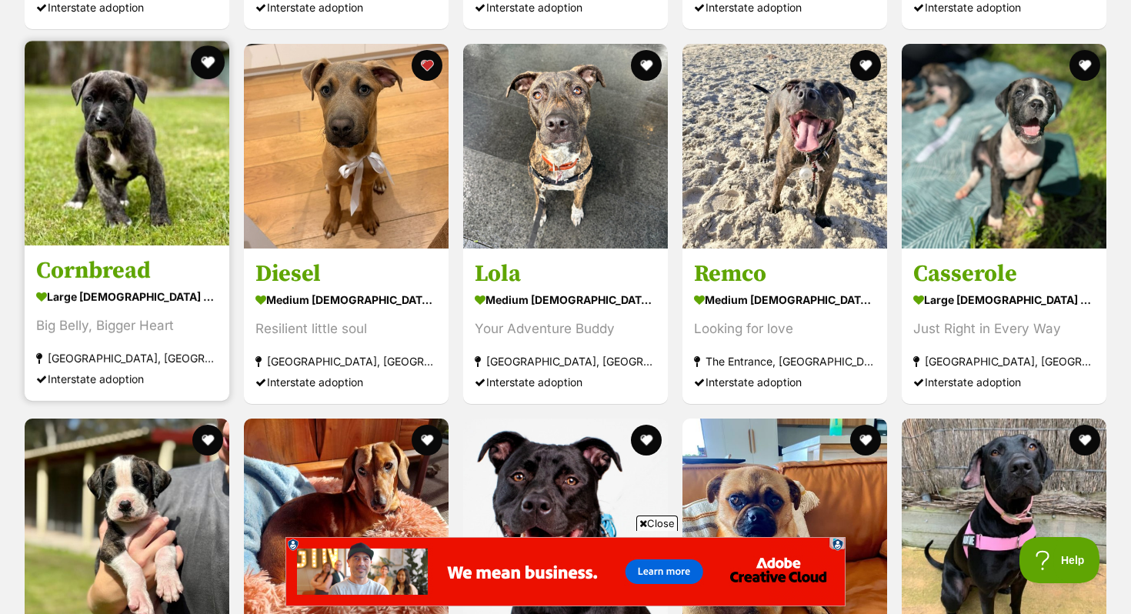
click at [204, 52] on button "favourite" at bounding box center [208, 62] width 34 height 34
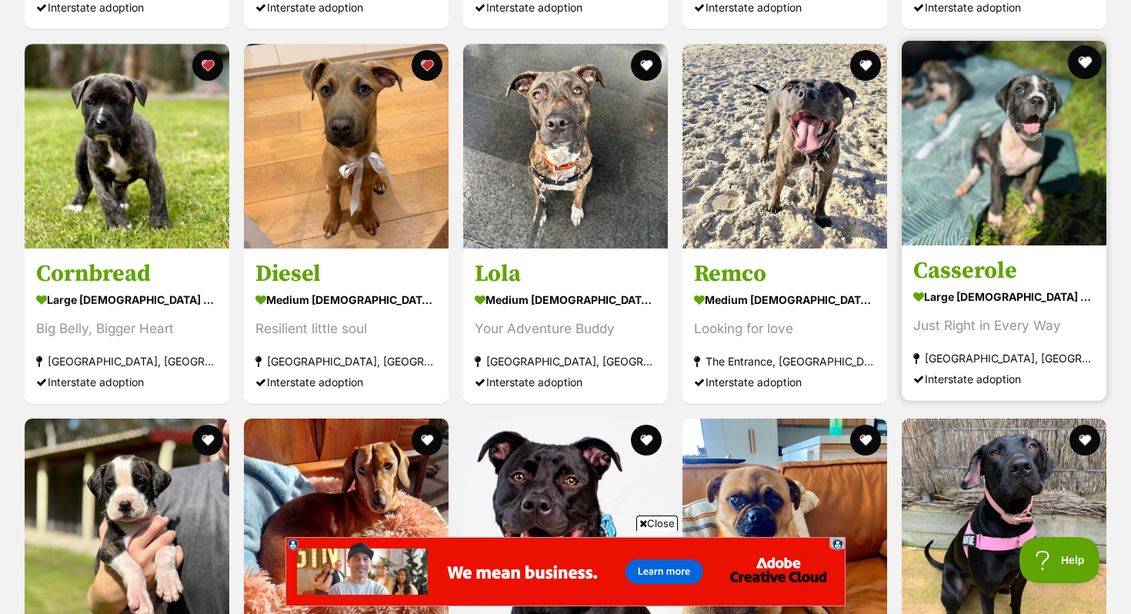
click at [1073, 46] on button "favourite" at bounding box center [1085, 62] width 34 height 34
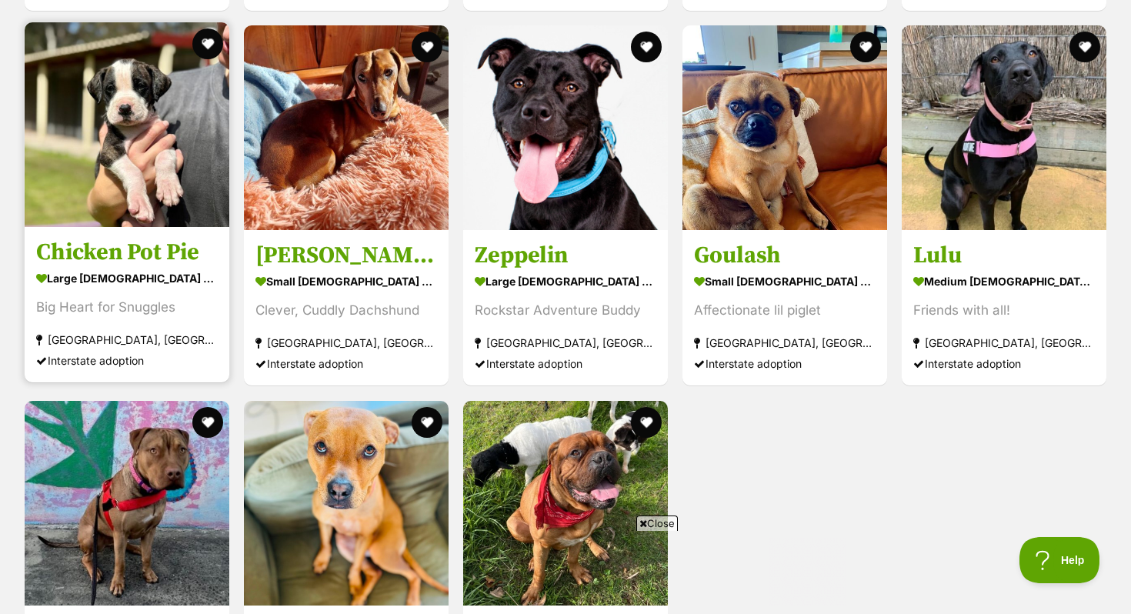
scroll to position [0, 0]
click at [212, 29] on button "favourite" at bounding box center [208, 44] width 34 height 34
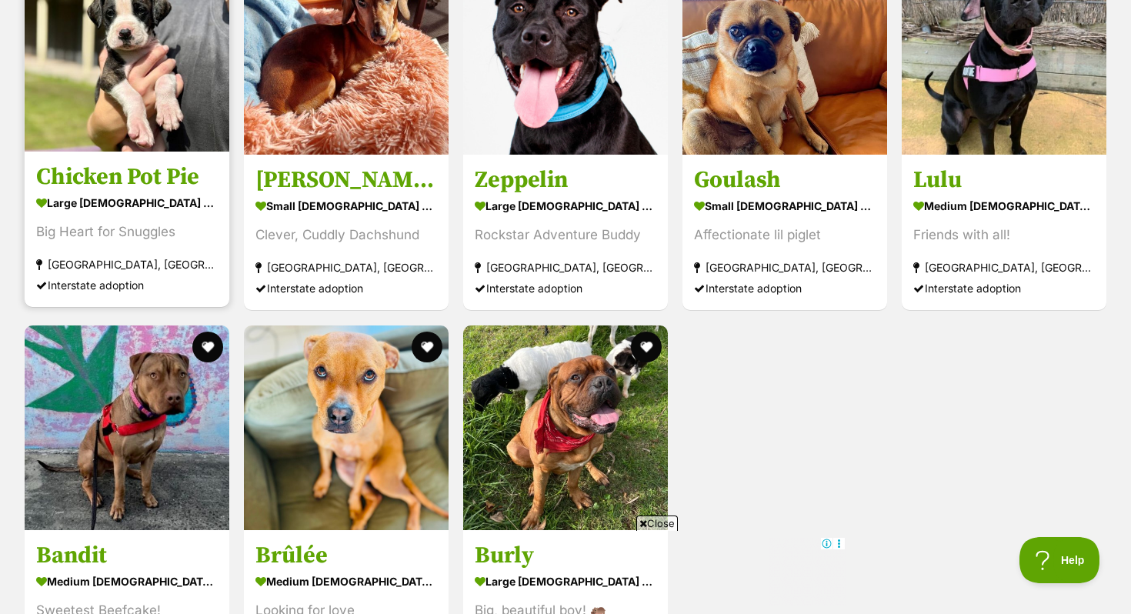
scroll to position [3613, 0]
